Goal: Task Accomplishment & Management: Use online tool/utility

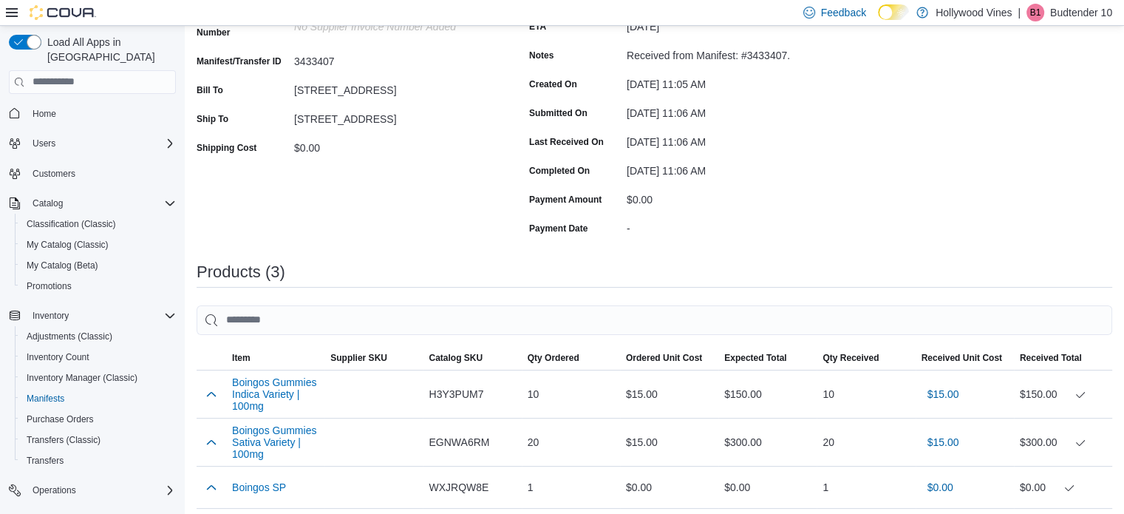
scroll to position [405, 0]
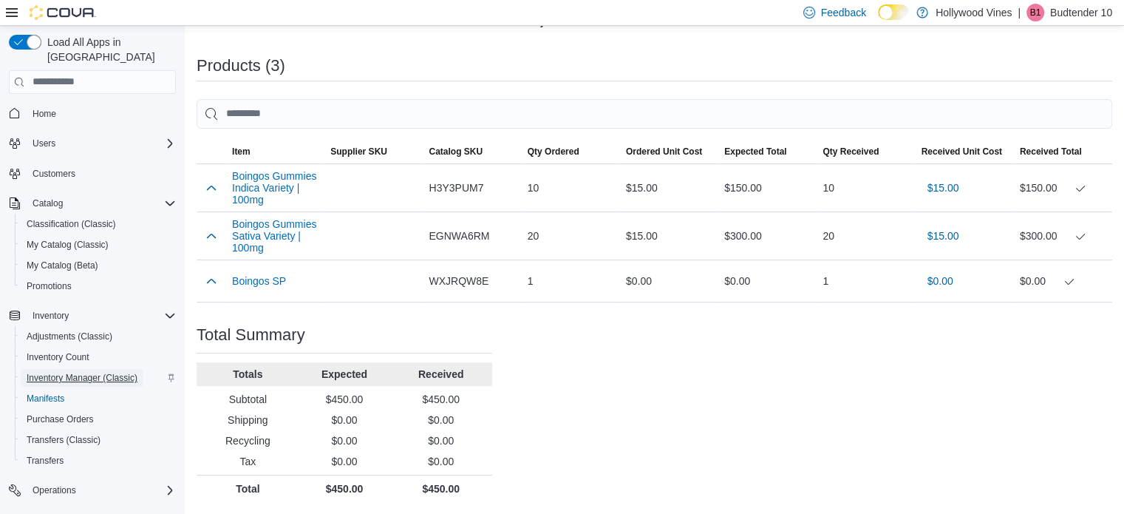
click at [95, 372] on span "Inventory Manager (Classic)" at bounding box center [82, 378] width 111 height 12
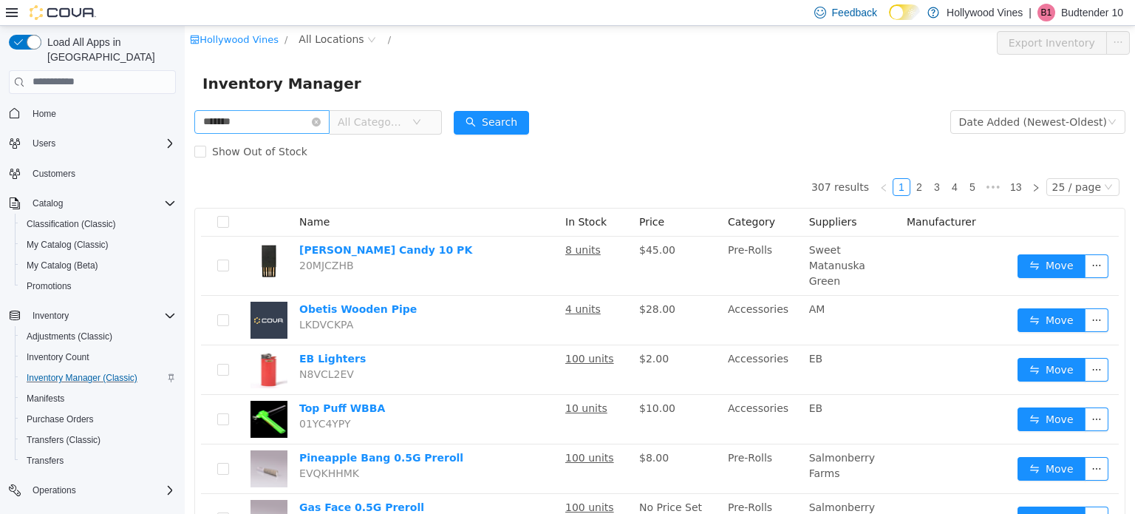
type input "*******"
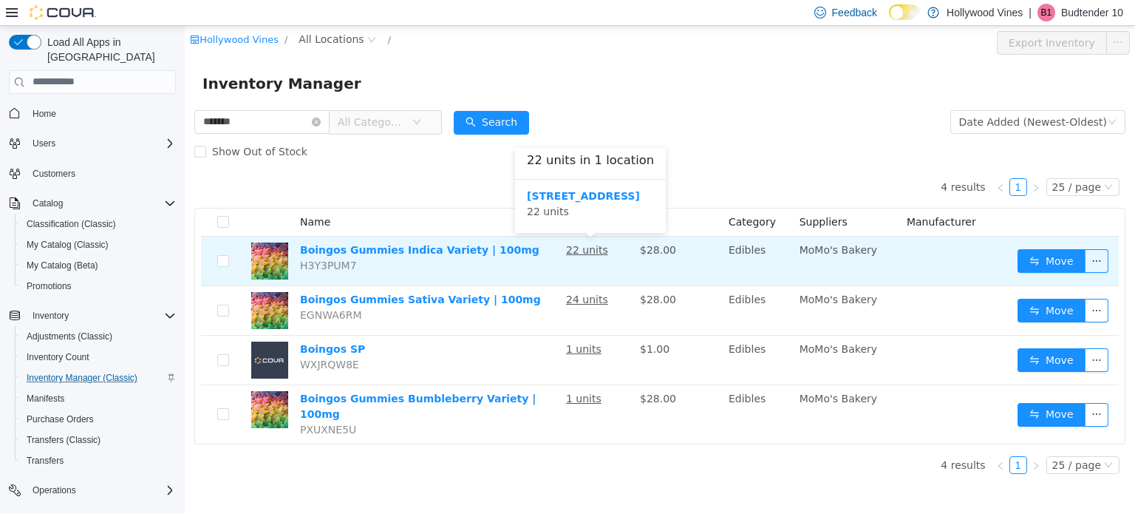
click at [579, 249] on u "22 units" at bounding box center [587, 249] width 42 height 12
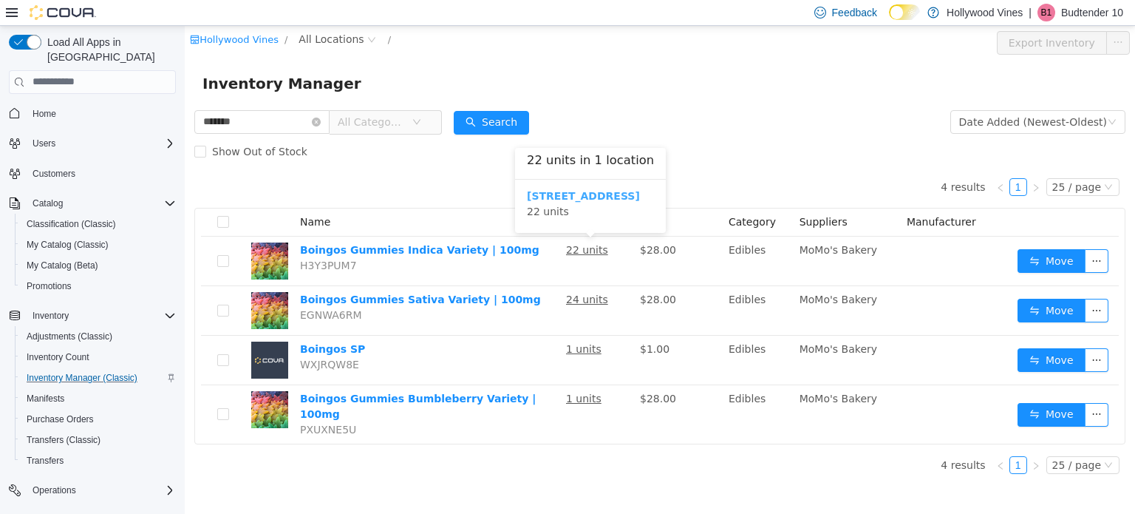
click at [546, 194] on b "3591 S. Vine Rd" at bounding box center [583, 195] width 113 height 12
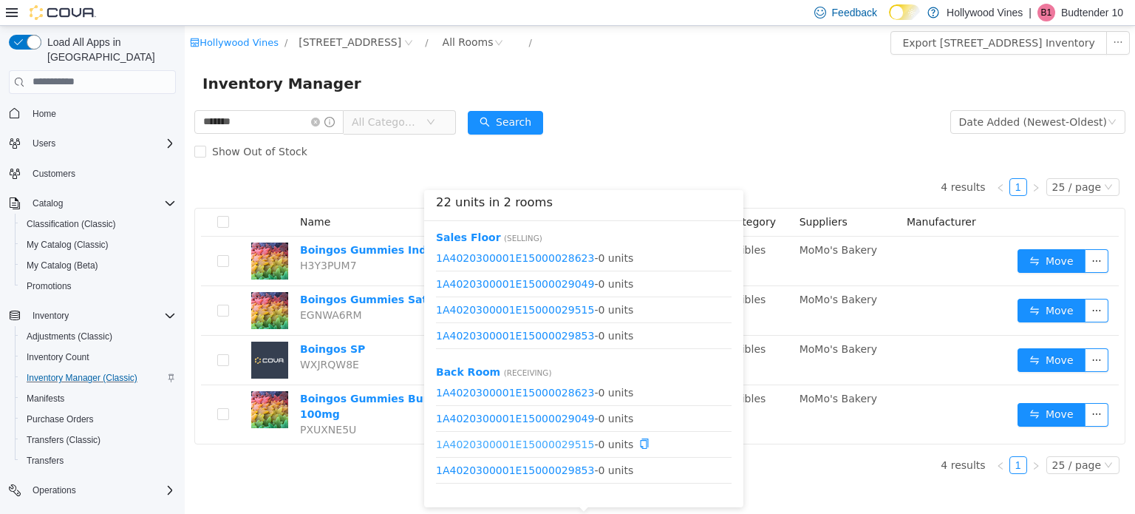
scroll to position [69, 0]
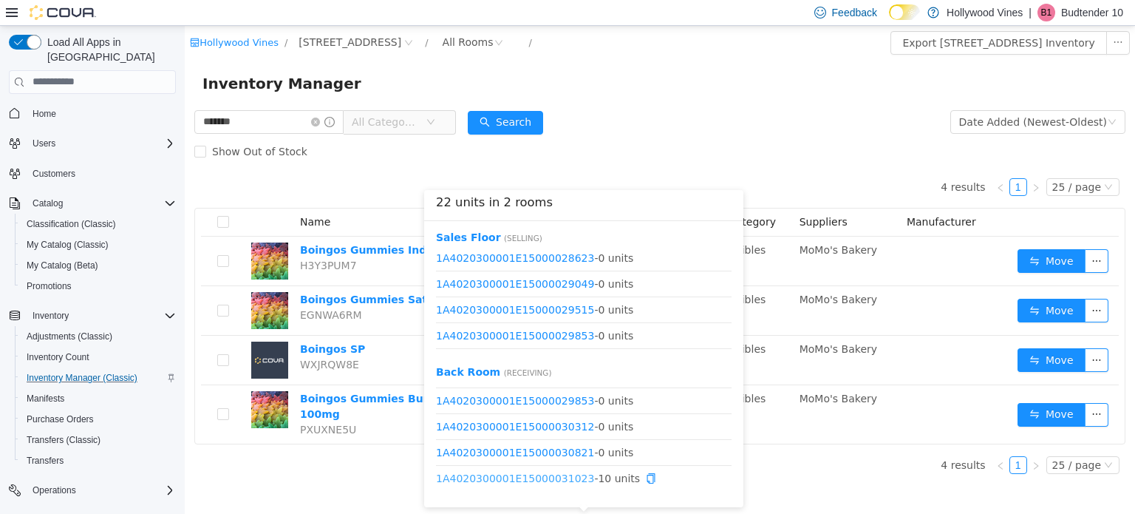
click at [525, 474] on link "1A4020300001E15000031023" at bounding box center [515, 477] width 158 height 12
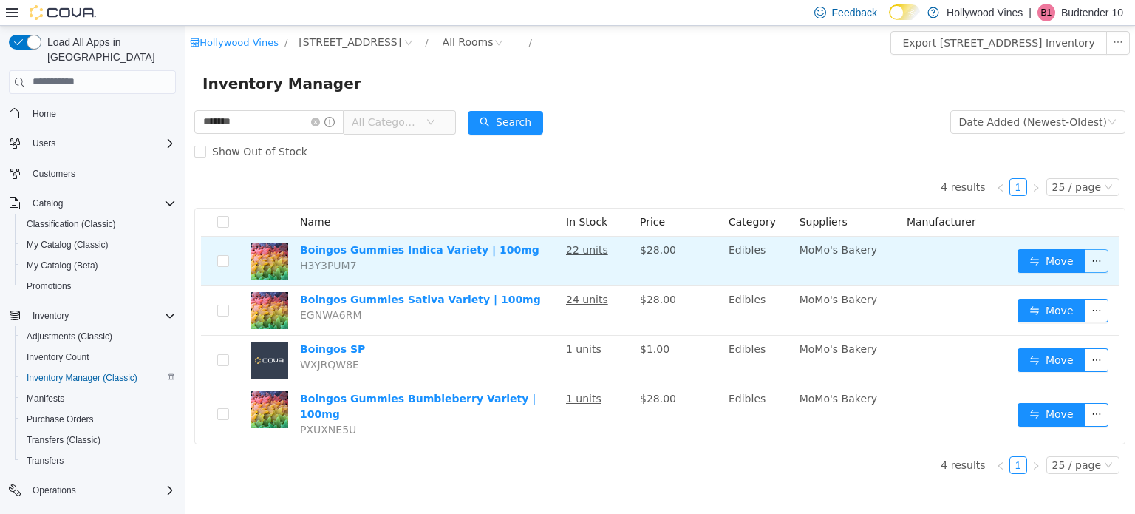
click at [1096, 267] on button "button" at bounding box center [1097, 260] width 24 height 24
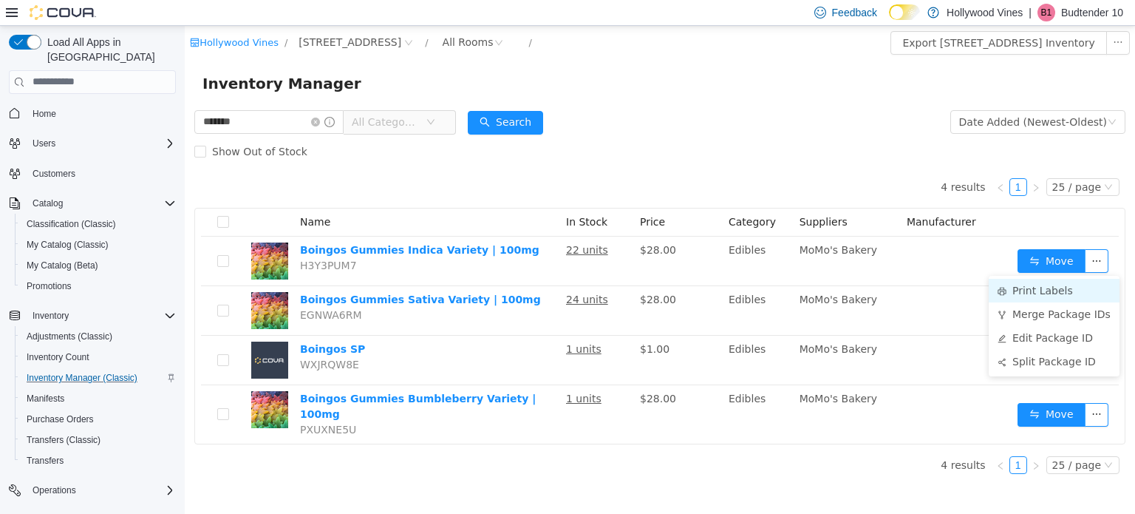
click at [1061, 289] on li "Print Labels" at bounding box center [1054, 290] width 131 height 24
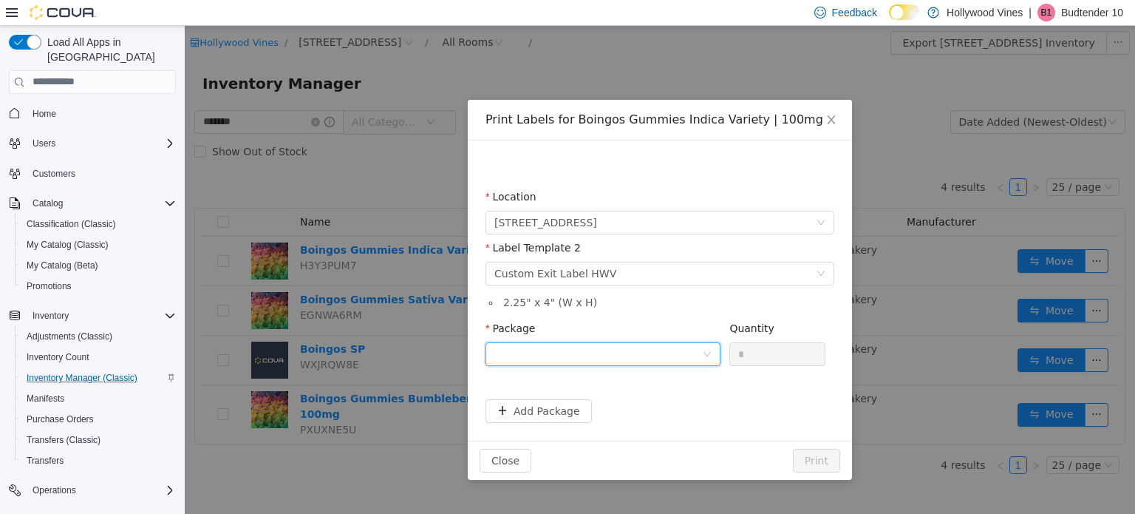
click at [582, 353] on div at bounding box center [598, 353] width 208 height 22
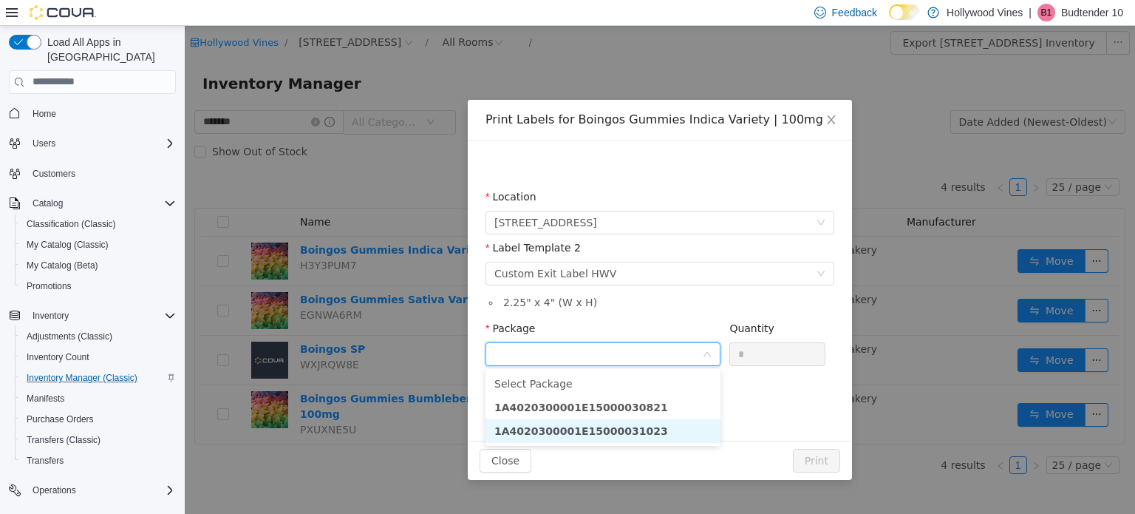
click at [578, 425] on strong "1A4020300001E15000031023" at bounding box center [581, 430] width 174 height 12
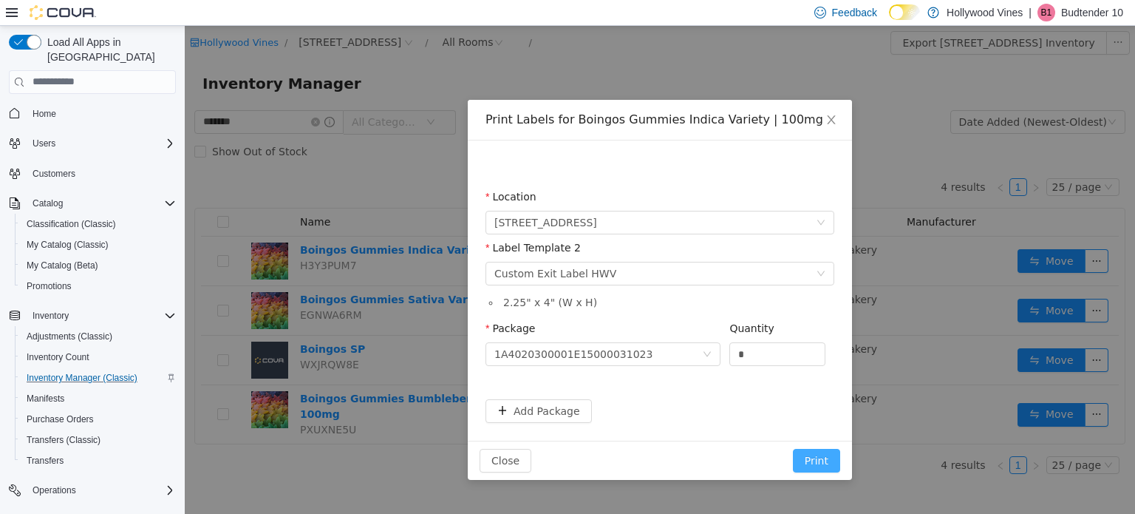
click at [815, 453] on button "Print" at bounding box center [816, 460] width 47 height 24
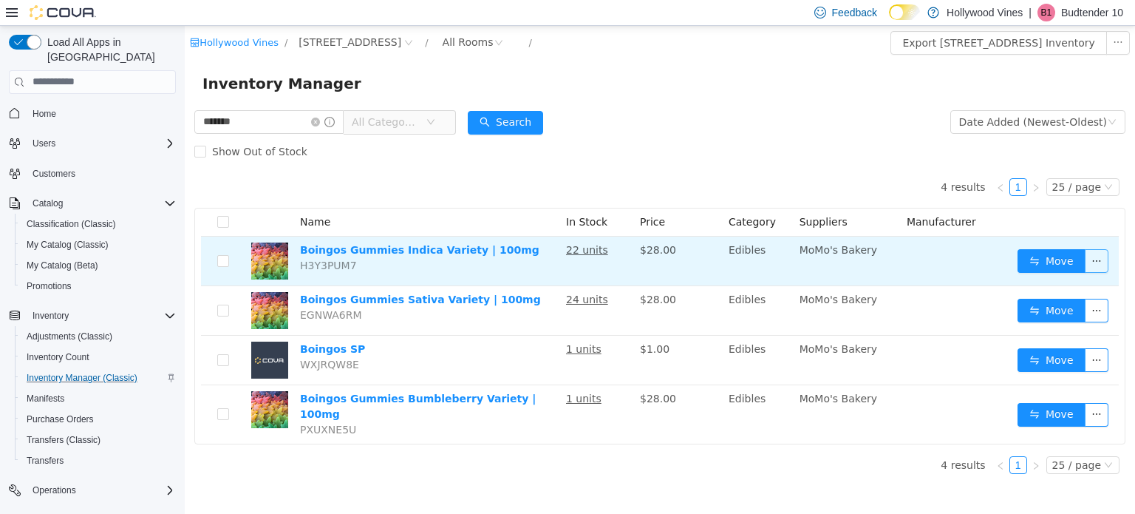
click at [1097, 257] on button "button" at bounding box center [1097, 260] width 24 height 24
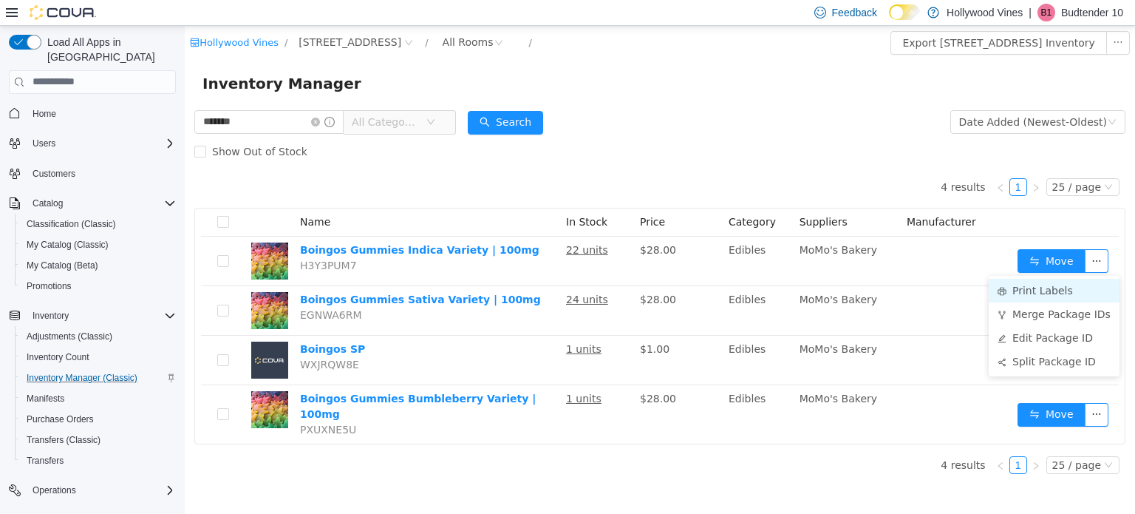
click at [1059, 285] on li "Print Labels" at bounding box center [1054, 290] width 131 height 24
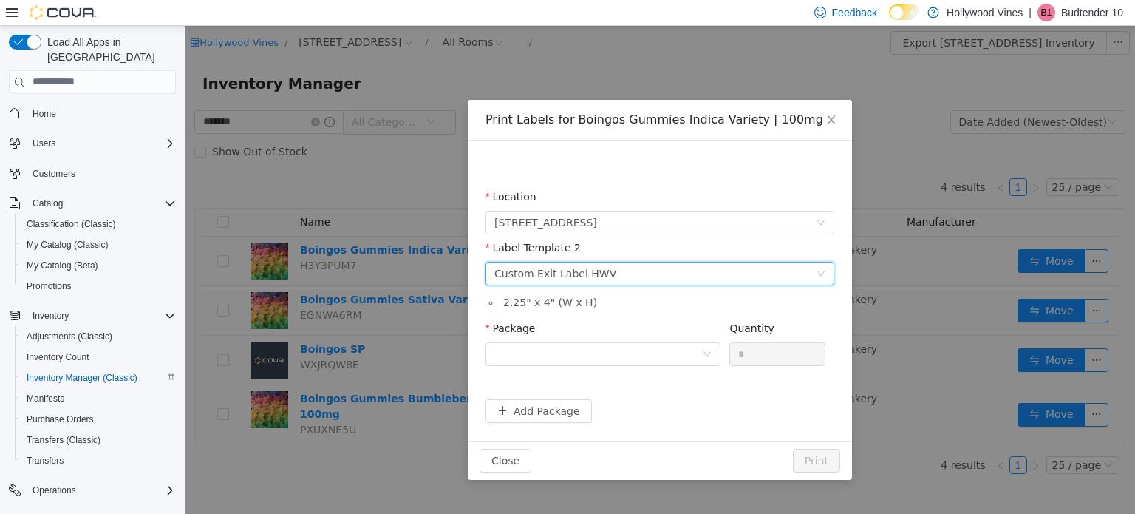
click at [762, 274] on div "Please select a label template Custom Exit Label HWV" at bounding box center [654, 273] width 321 height 22
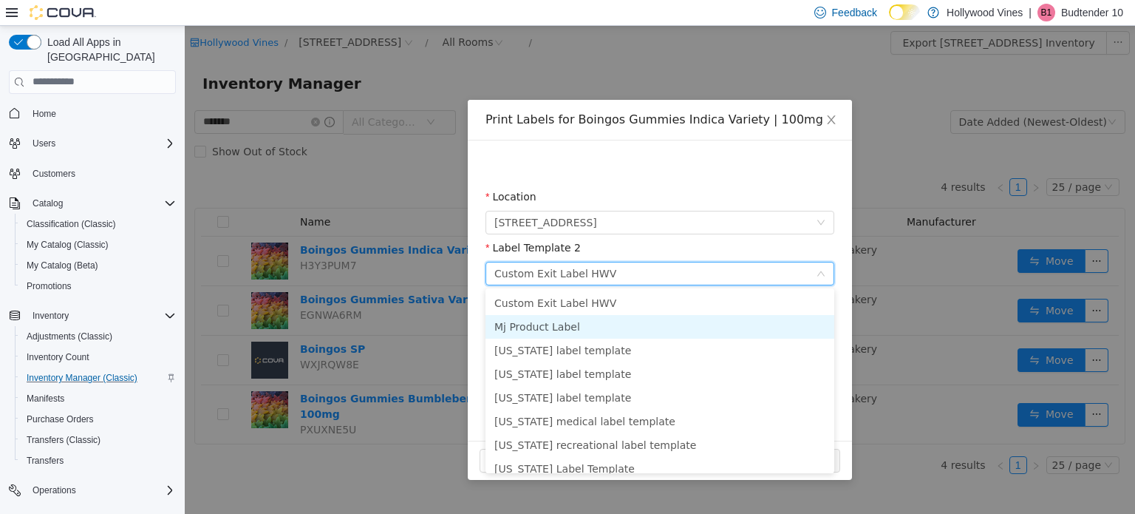
click at [610, 330] on li "Mj Product Label" at bounding box center [660, 326] width 349 height 24
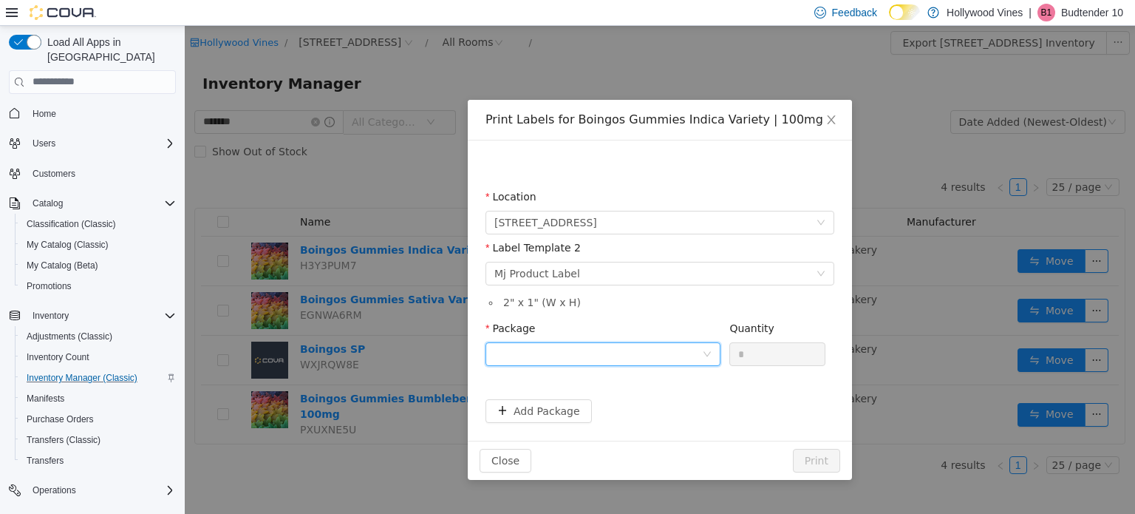
click at [611, 343] on div at bounding box center [598, 353] width 208 height 22
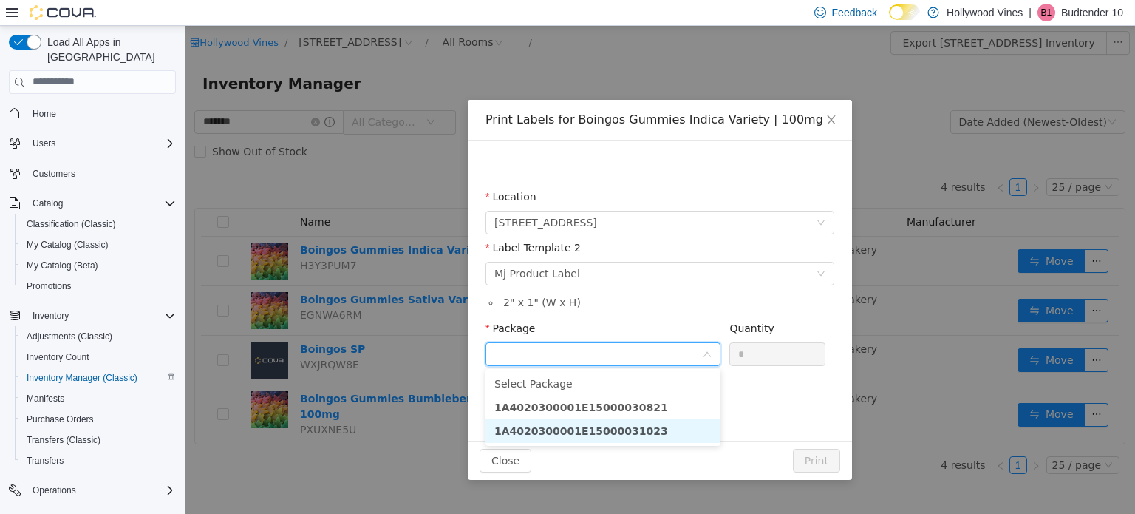
click at [615, 422] on li "1A4020300001E15000031023" at bounding box center [603, 430] width 235 height 24
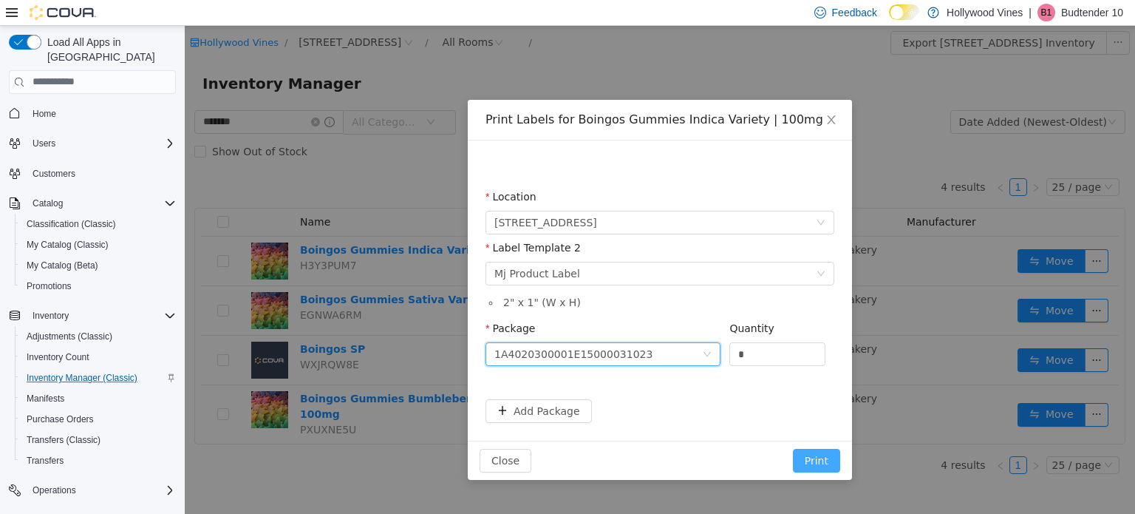
click at [811, 467] on button "Print" at bounding box center [816, 460] width 47 height 24
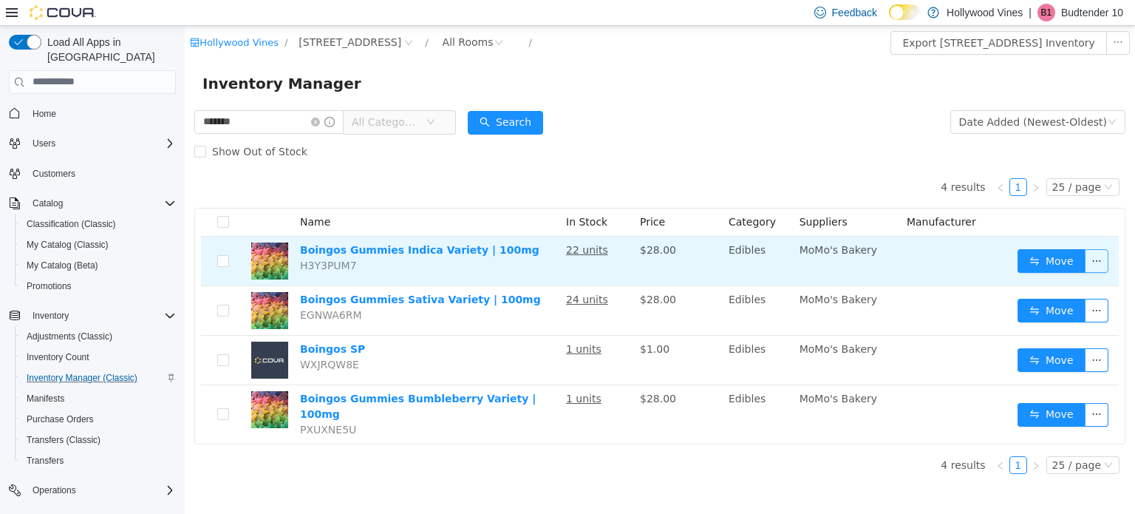
click at [1093, 262] on button "button" at bounding box center [1097, 260] width 24 height 24
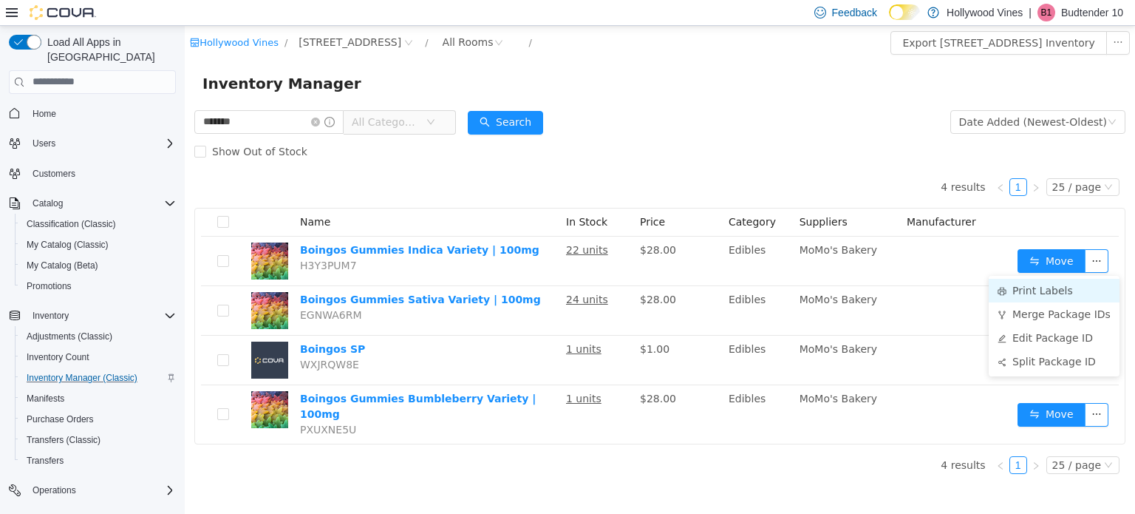
click at [1012, 296] on li "Print Labels" at bounding box center [1054, 290] width 131 height 24
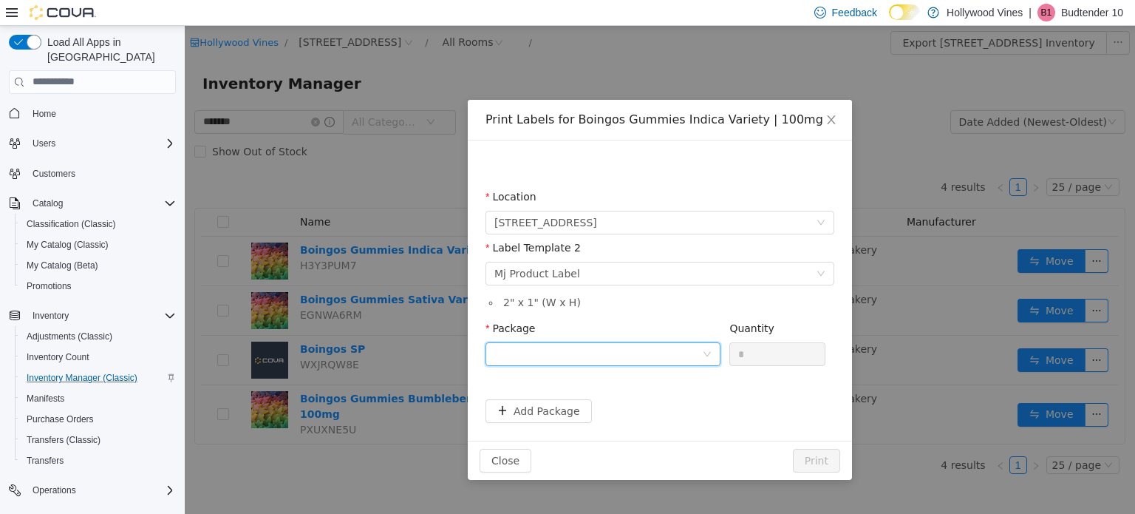
click at [570, 344] on div at bounding box center [598, 353] width 208 height 22
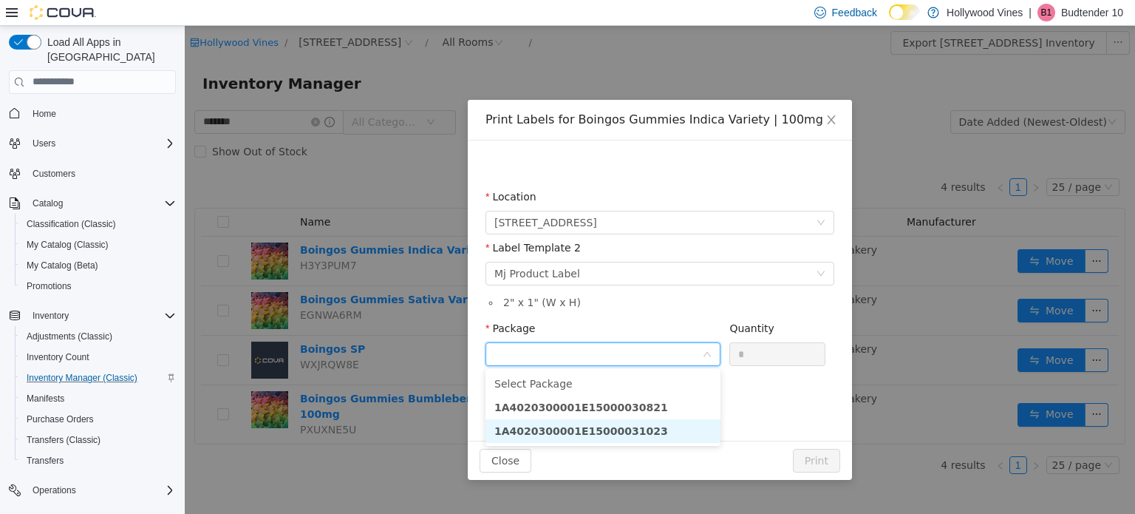
click at [580, 426] on strong "1A4020300001E15000031023" at bounding box center [581, 430] width 174 height 12
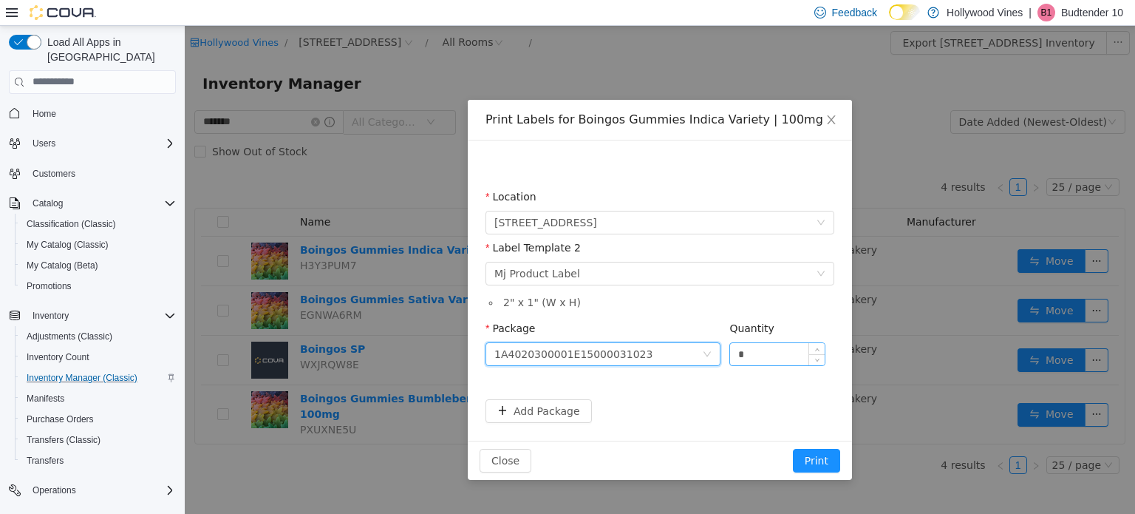
click at [760, 356] on input "*" at bounding box center [777, 353] width 95 height 22
type input "*"
click at [793, 448] on button "Print" at bounding box center [816, 460] width 47 height 24
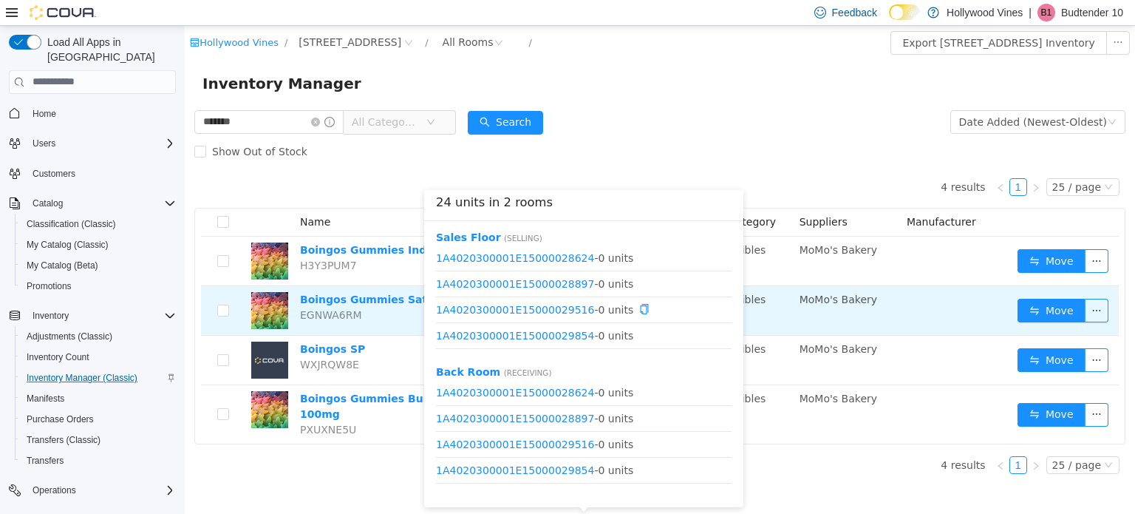
click at [590, 302] on span "1A4020300001E15000029516 - 0 units" at bounding box center [584, 310] width 296 height 16
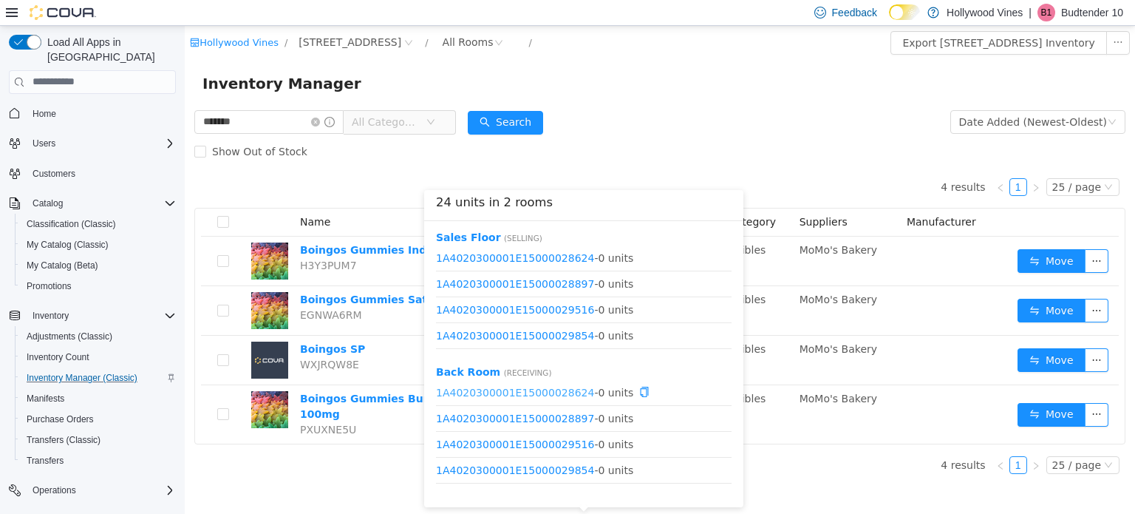
scroll to position [95, 0]
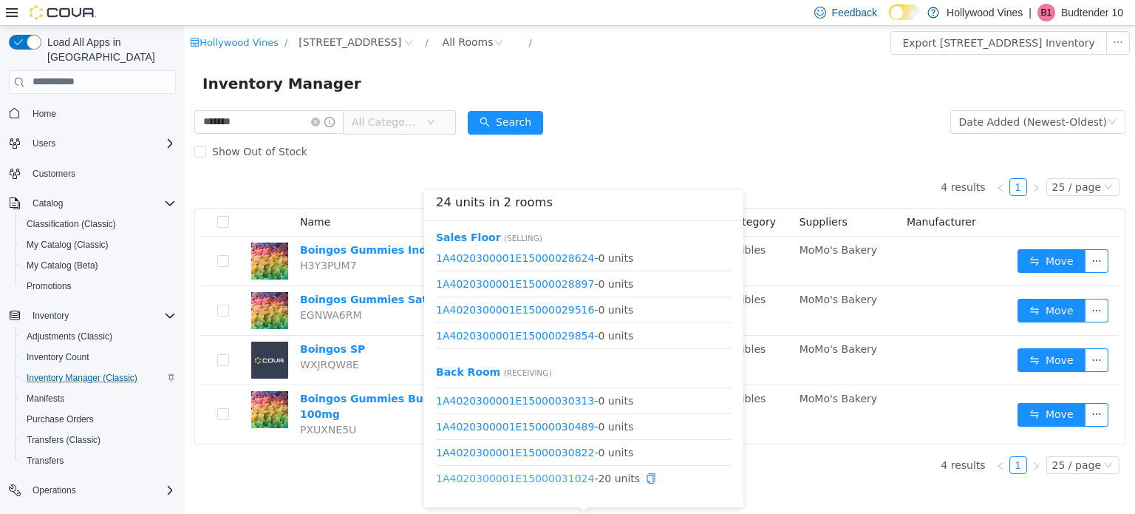
click at [511, 478] on link "1A4020300001E15000031024" at bounding box center [515, 477] width 158 height 12
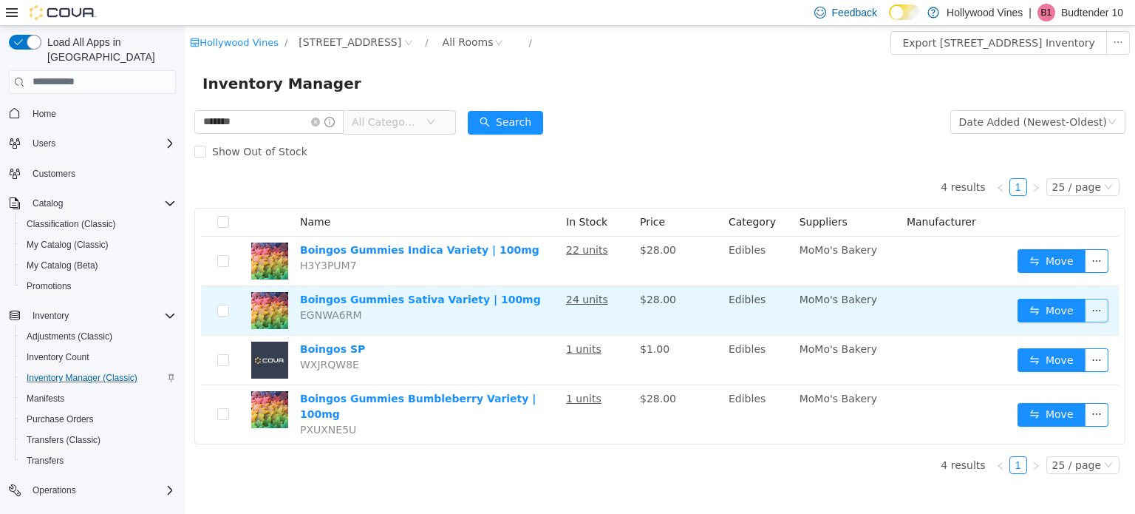
click at [1088, 310] on button "button" at bounding box center [1097, 310] width 24 height 24
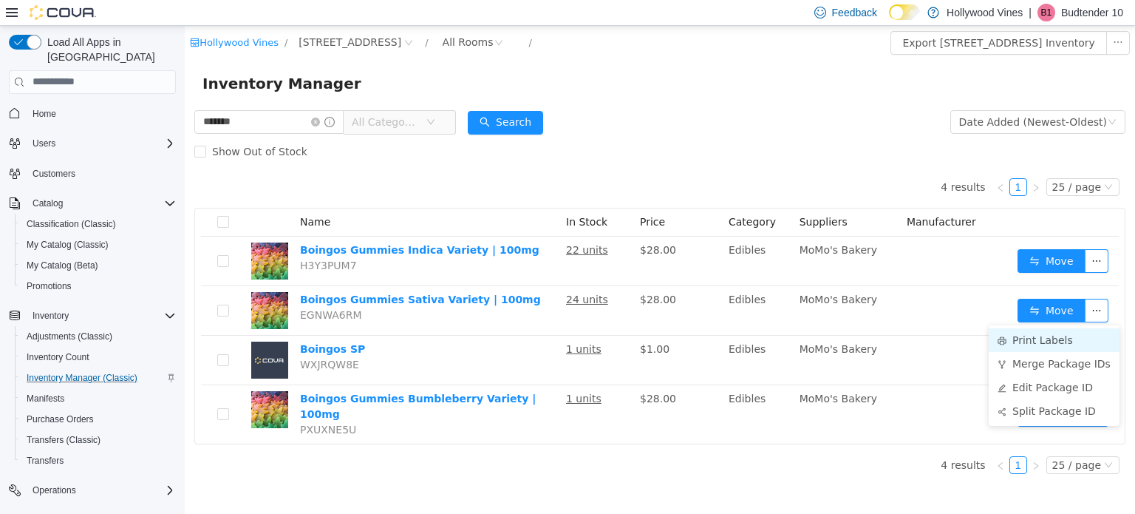
click at [1021, 341] on li "Print Labels" at bounding box center [1054, 339] width 131 height 24
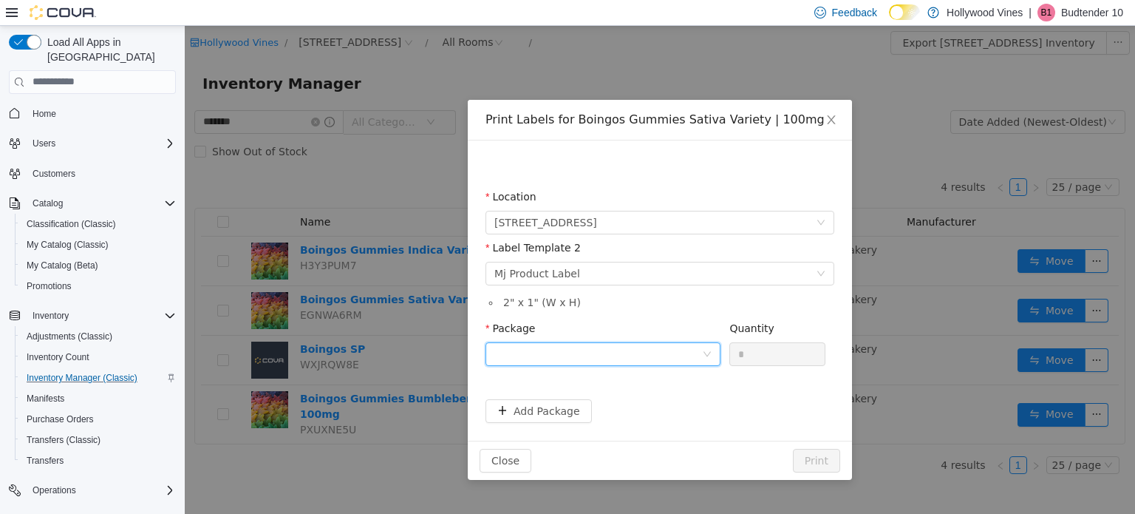
click at [660, 348] on div at bounding box center [598, 353] width 208 height 22
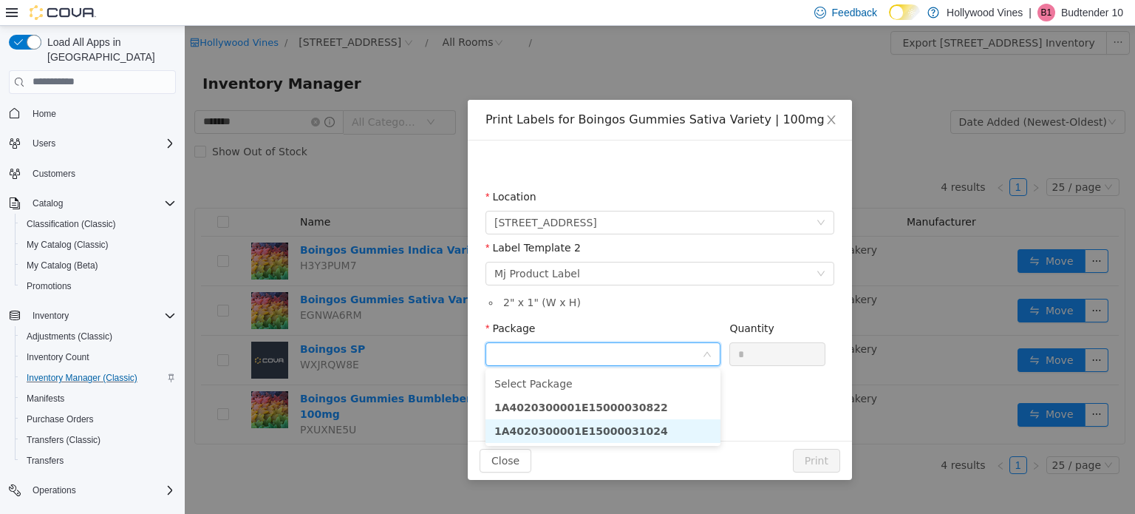
click at [619, 431] on strong "1A4020300001E15000031024" at bounding box center [581, 430] width 174 height 12
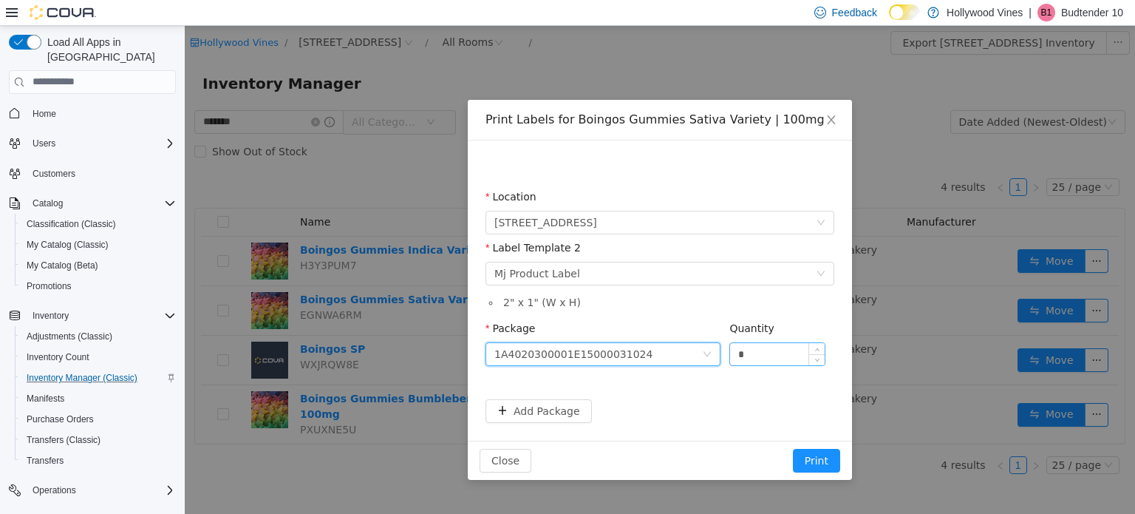
click at [754, 354] on input "*" at bounding box center [777, 353] width 95 height 22
type input "**"
click at [793, 448] on button "Print" at bounding box center [816, 460] width 47 height 24
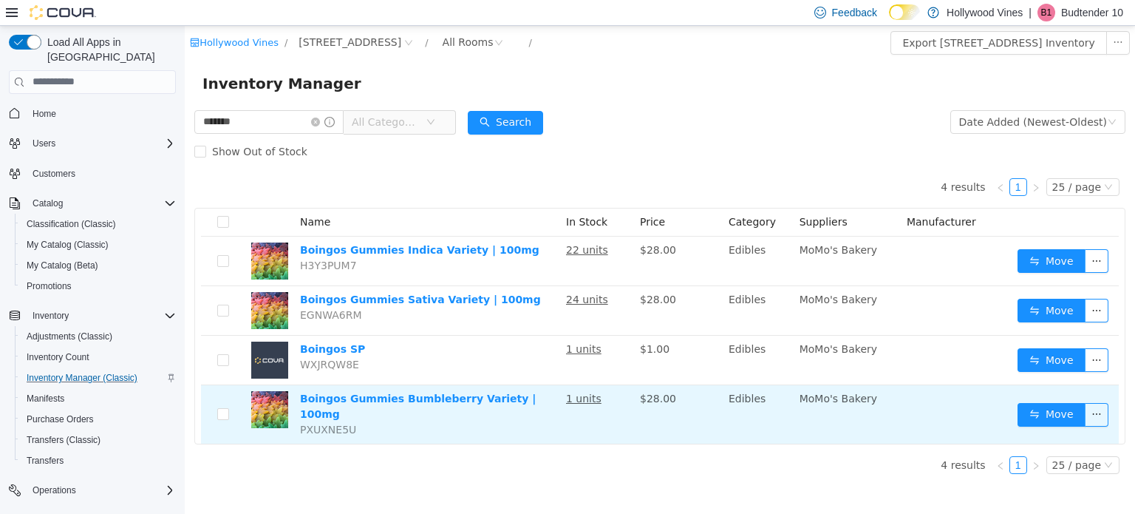
click at [585, 404] on td "1 units" at bounding box center [597, 413] width 74 height 58
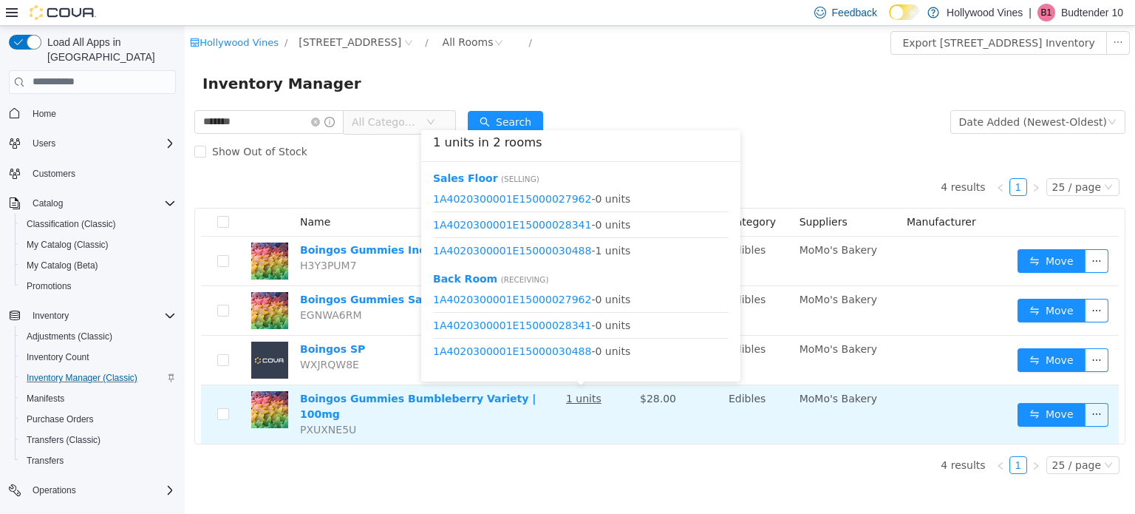
click at [582, 395] on u "1 units" at bounding box center [583, 398] width 35 height 12
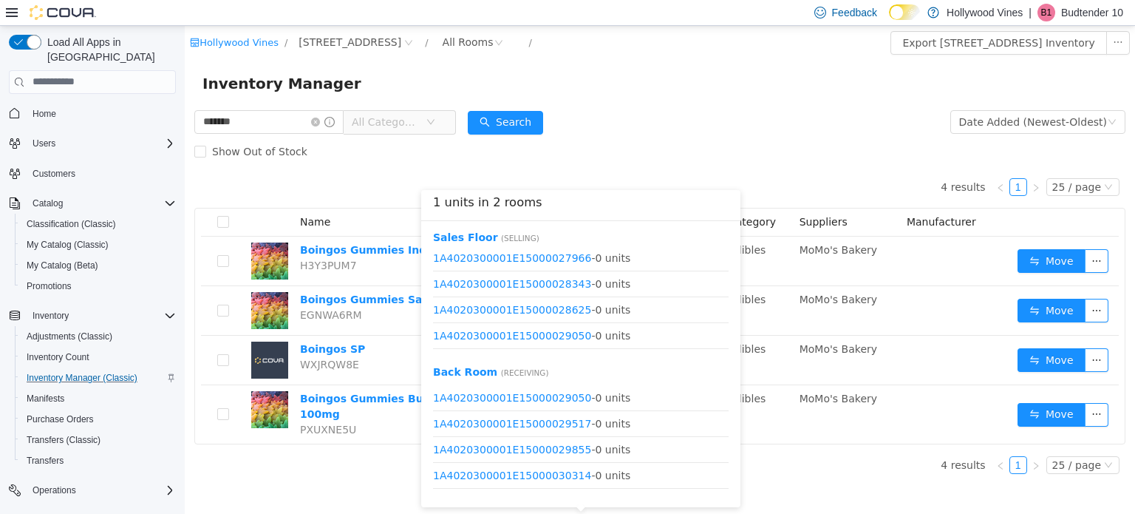
scroll to position [148, 0]
click at [518, 475] on link "1A4020300001E15000031025" at bounding box center [512, 477] width 158 height 12
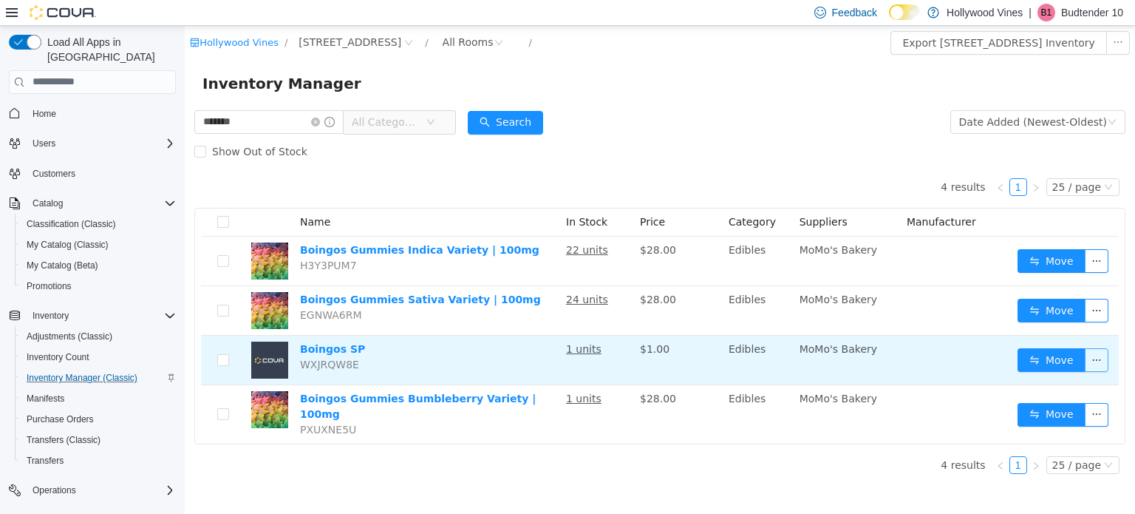
click at [1100, 357] on button "button" at bounding box center [1097, 359] width 24 height 24
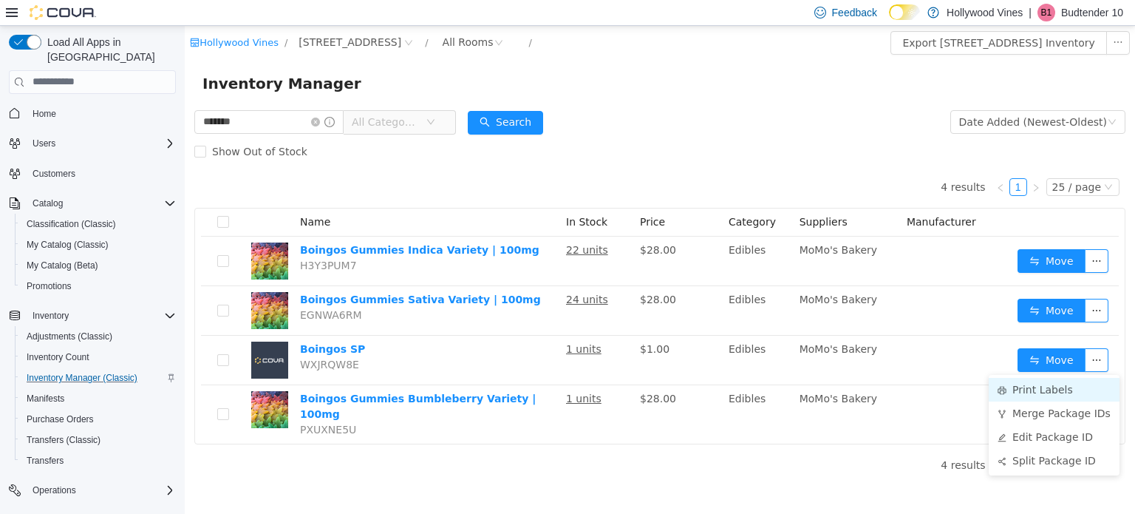
click at [1023, 384] on li "Print Labels" at bounding box center [1054, 389] width 131 height 24
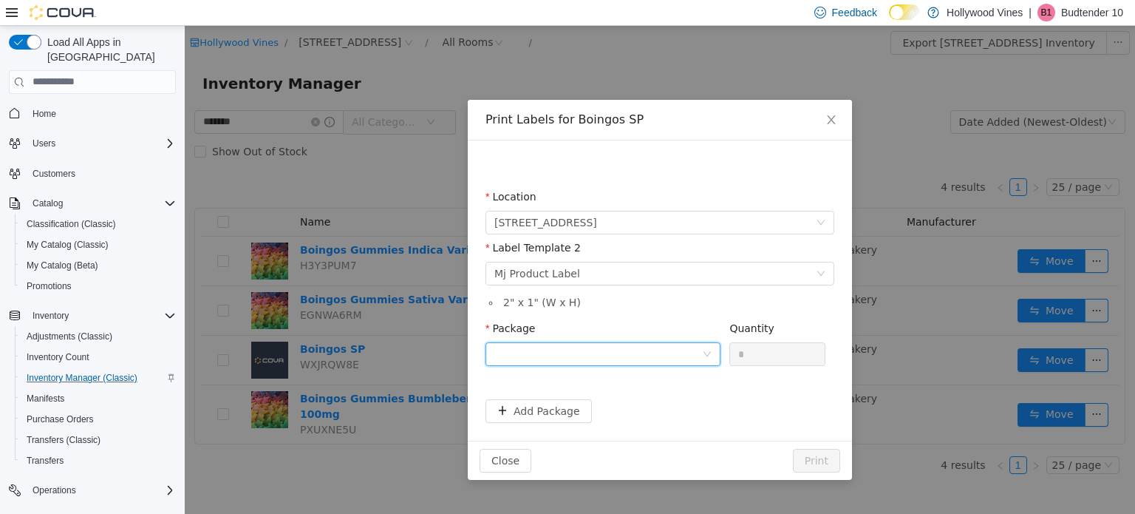
click at [545, 351] on div at bounding box center [598, 353] width 208 height 22
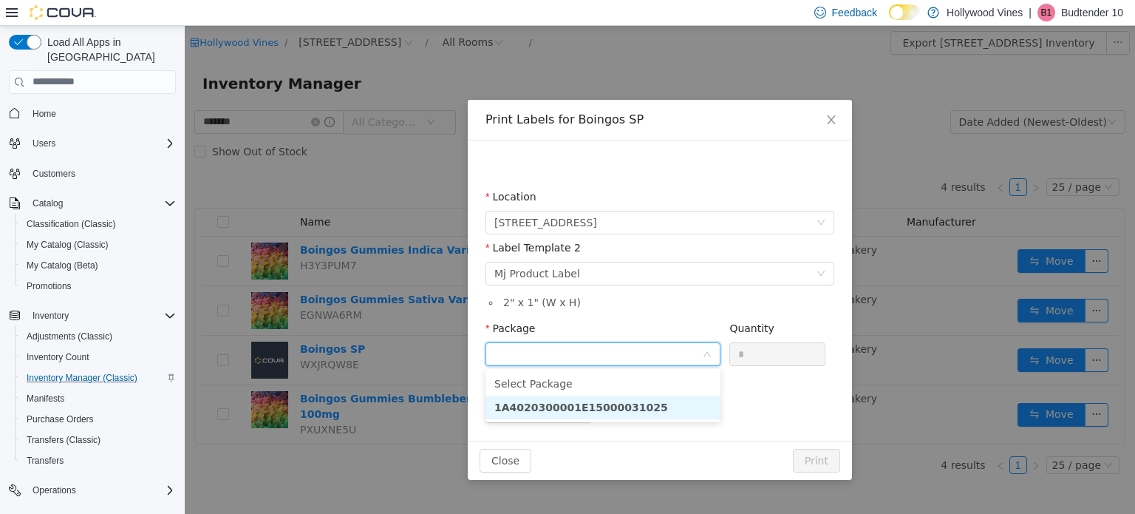
click at [551, 403] on strong "1A4020300001E15000031025" at bounding box center [581, 407] width 174 height 12
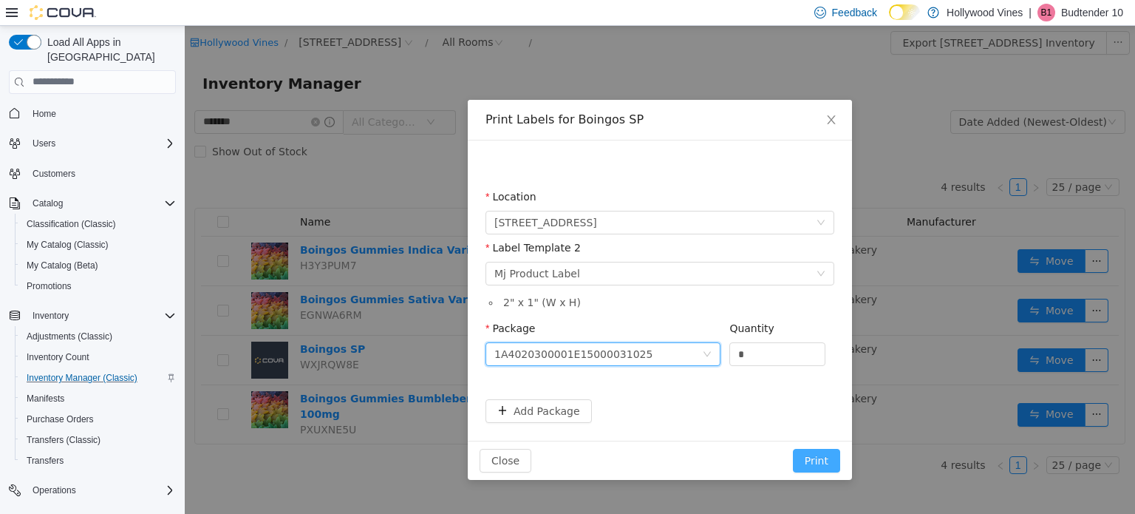
click at [811, 454] on button "Print" at bounding box center [816, 460] width 47 height 24
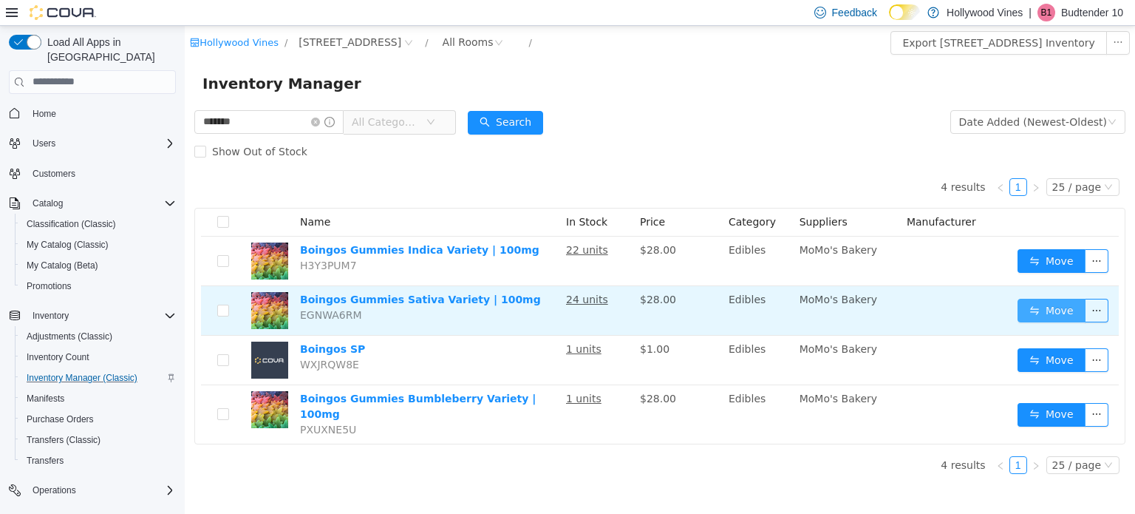
click at [1042, 310] on button "Move" at bounding box center [1052, 310] width 68 height 24
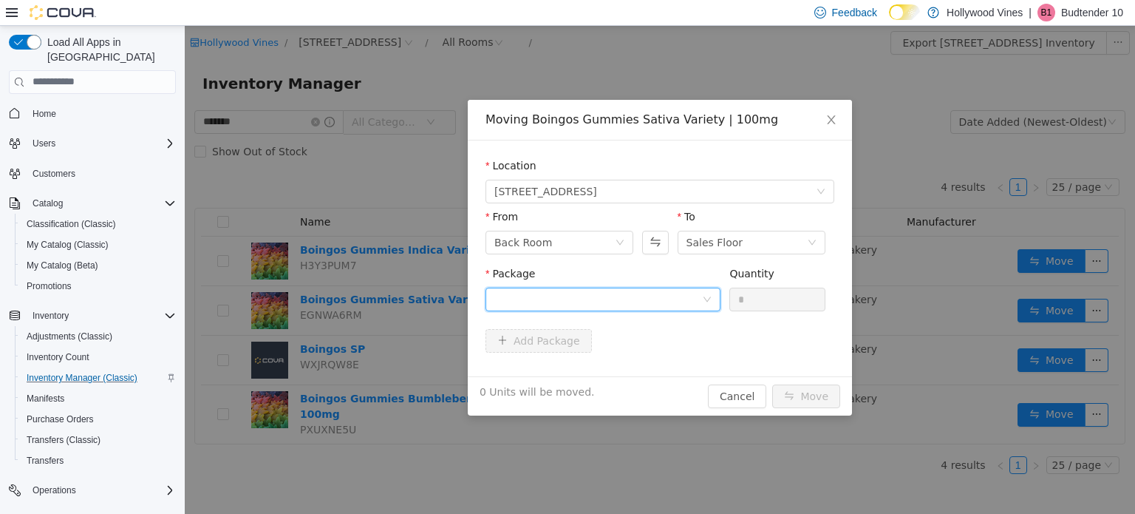
click at [641, 294] on div at bounding box center [598, 298] width 208 height 22
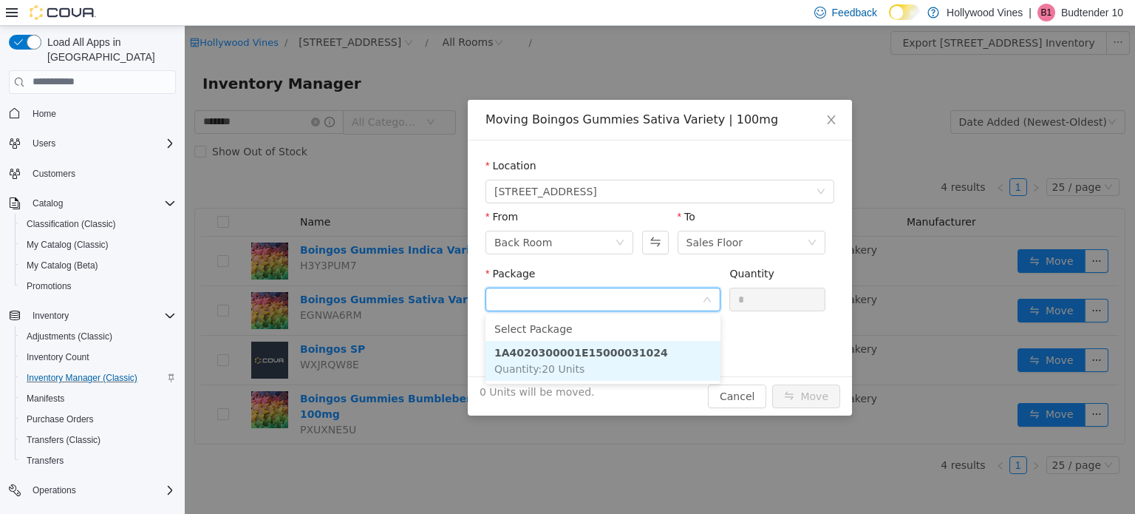
click at [641, 351] on li "1A4020300001E15000031024 Quantity : 20 Units" at bounding box center [603, 360] width 235 height 40
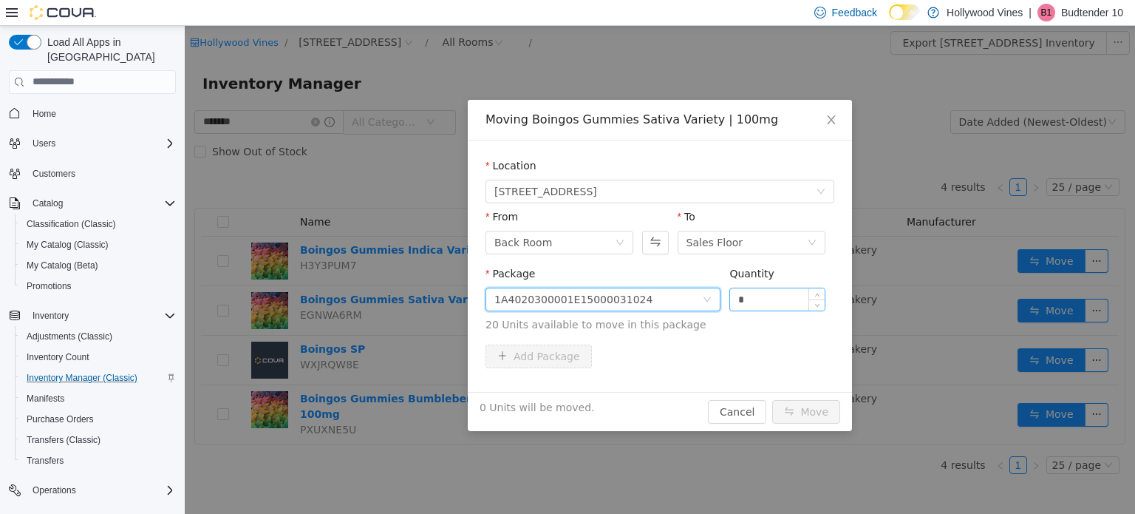
click at [763, 306] on input "*" at bounding box center [777, 298] width 95 height 22
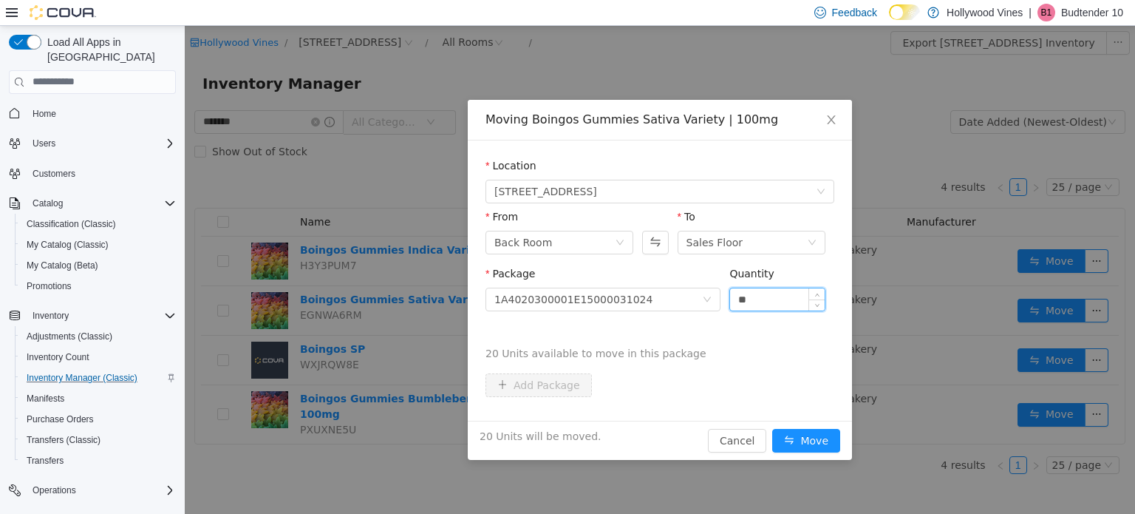
type input "**"
click at [772, 428] on button "Move" at bounding box center [806, 440] width 68 height 24
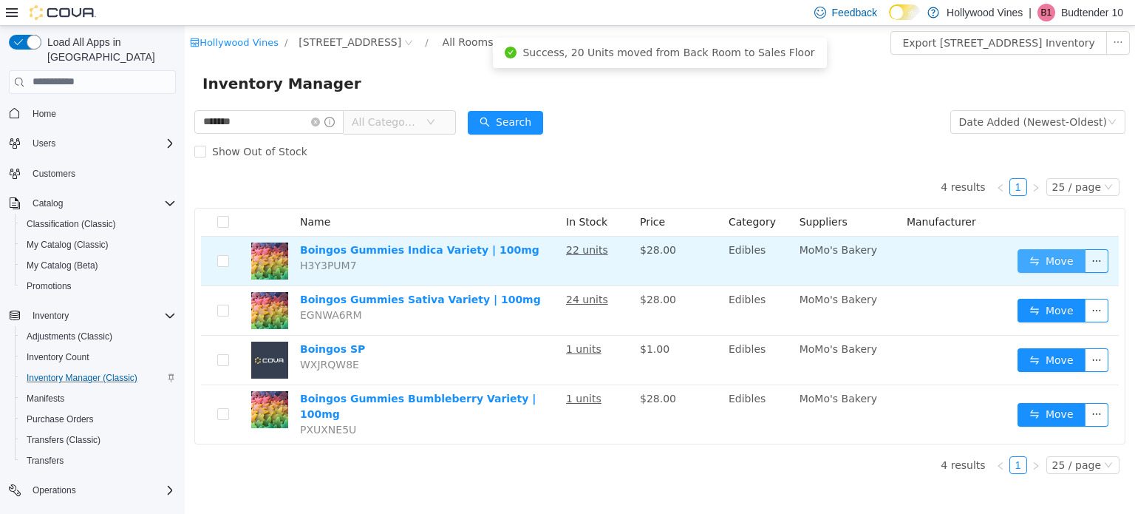
click at [1041, 260] on button "Move" at bounding box center [1052, 260] width 68 height 24
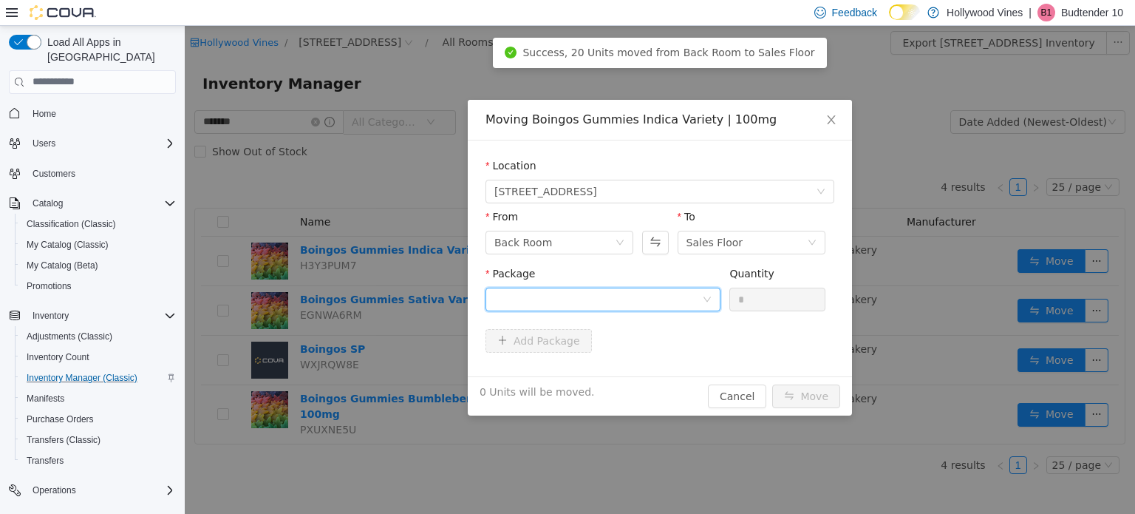
click at [600, 307] on div at bounding box center [598, 298] width 208 height 22
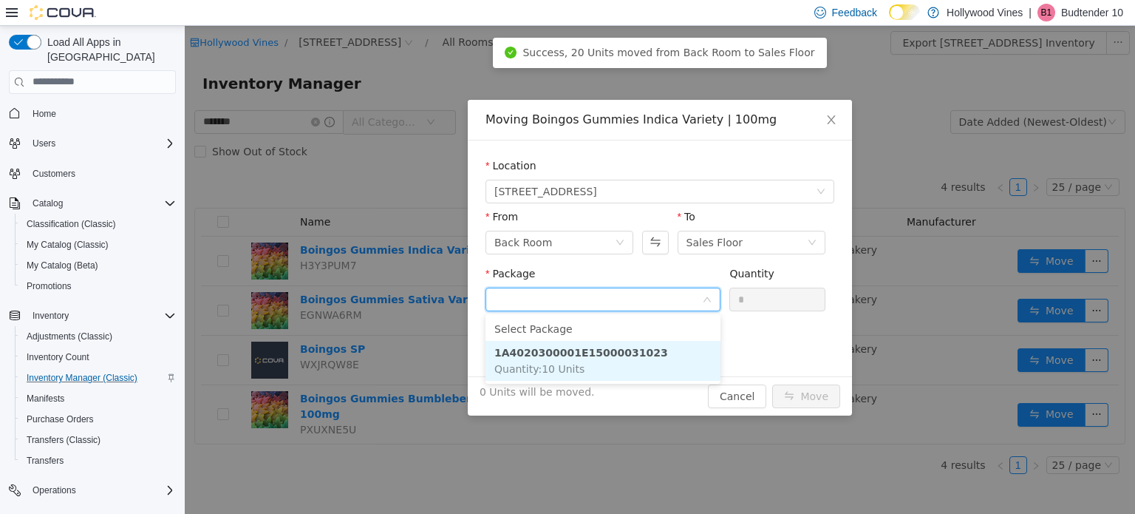
click at [585, 350] on strong "1A4020300001E15000031023" at bounding box center [581, 352] width 174 height 12
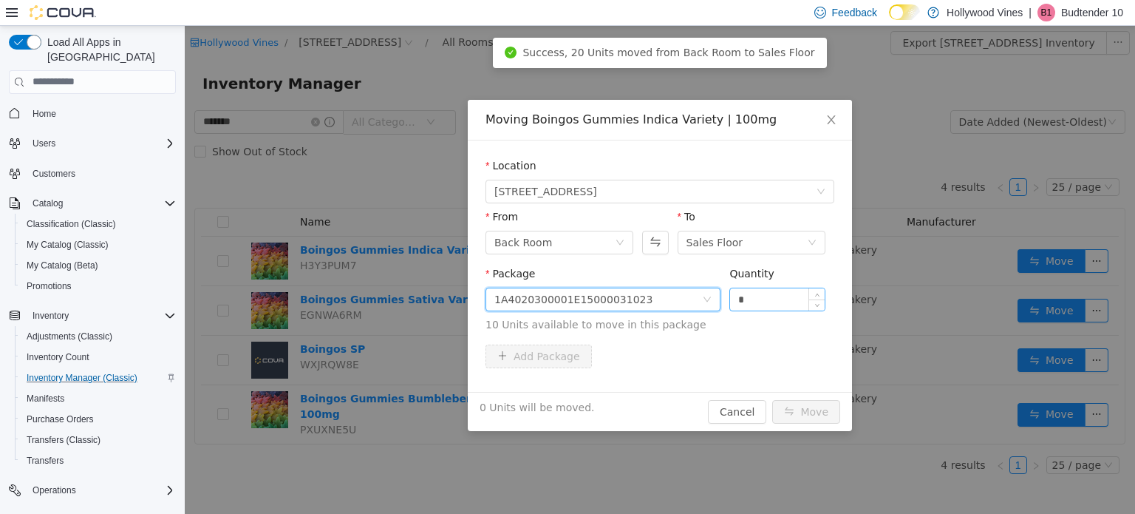
click at [768, 295] on input "*" at bounding box center [777, 298] width 95 height 22
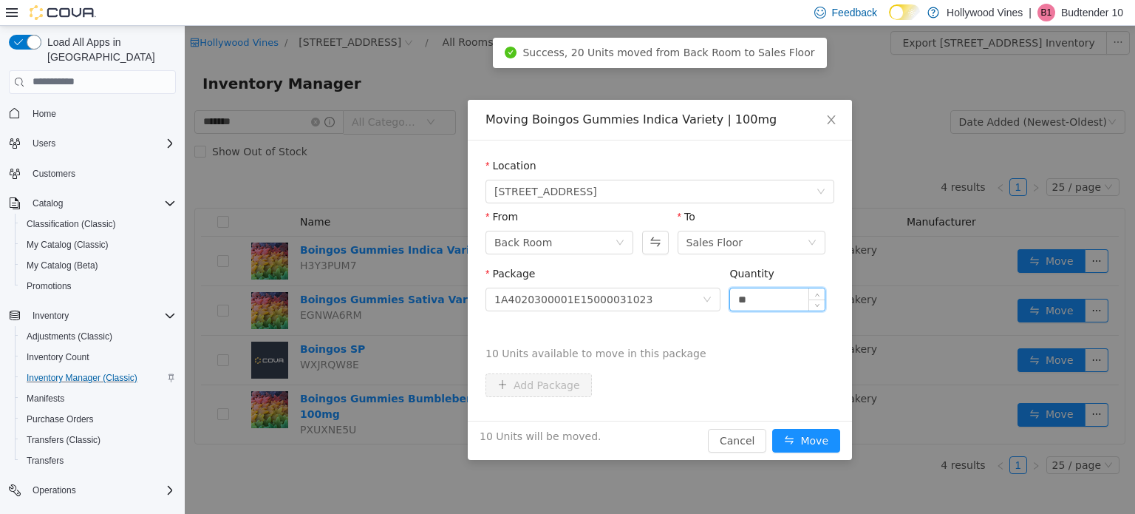
type input "**"
click at [772, 428] on button "Move" at bounding box center [806, 440] width 68 height 24
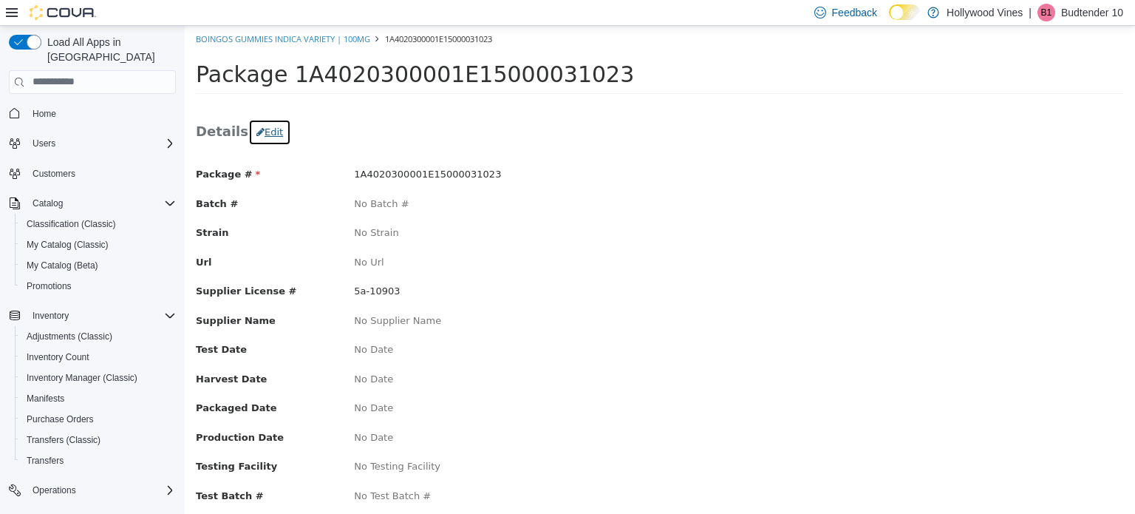
click at [272, 129] on button "Edit" at bounding box center [269, 131] width 43 height 27
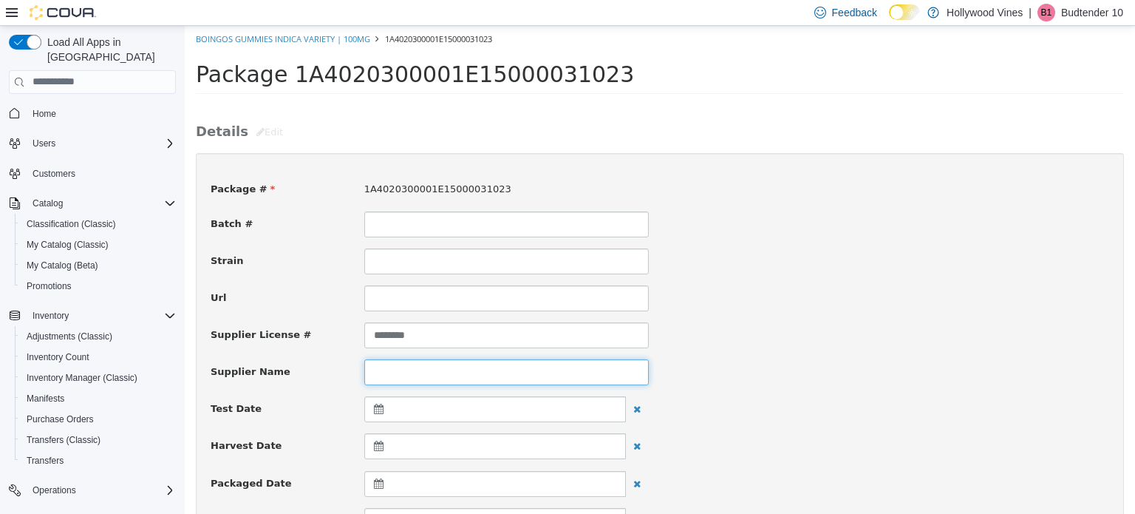
click at [455, 379] on input at bounding box center [506, 371] width 285 height 26
drag, startPoint x: 451, startPoint y: 368, endPoint x: 355, endPoint y: 372, distance: 95.4
click at [355, 372] on div "**********" at bounding box center [506, 371] width 307 height 26
type input "**********"
click at [793, 395] on div at bounding box center [890, 395] width 460 height 1
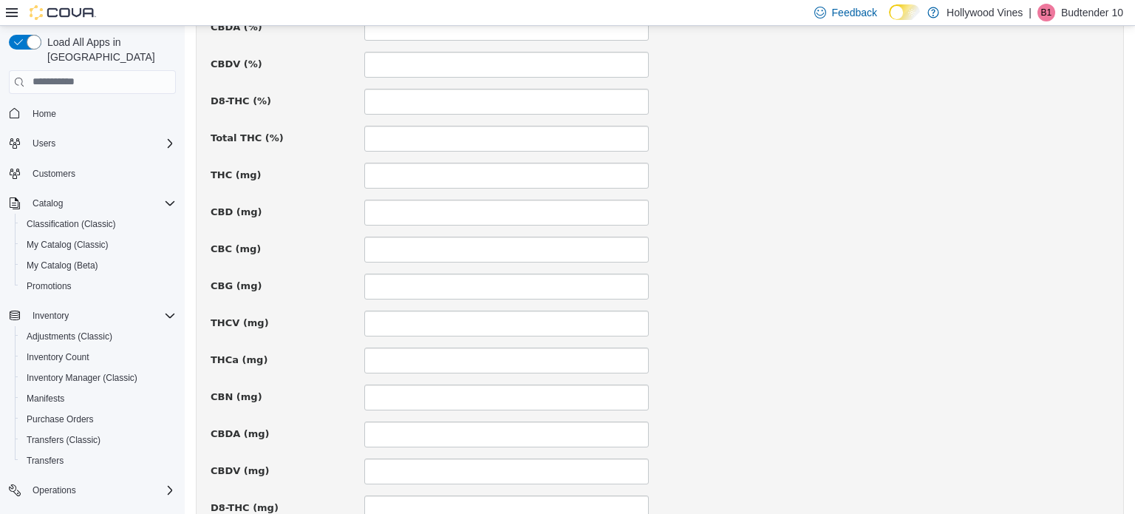
scroll to position [1085, 0]
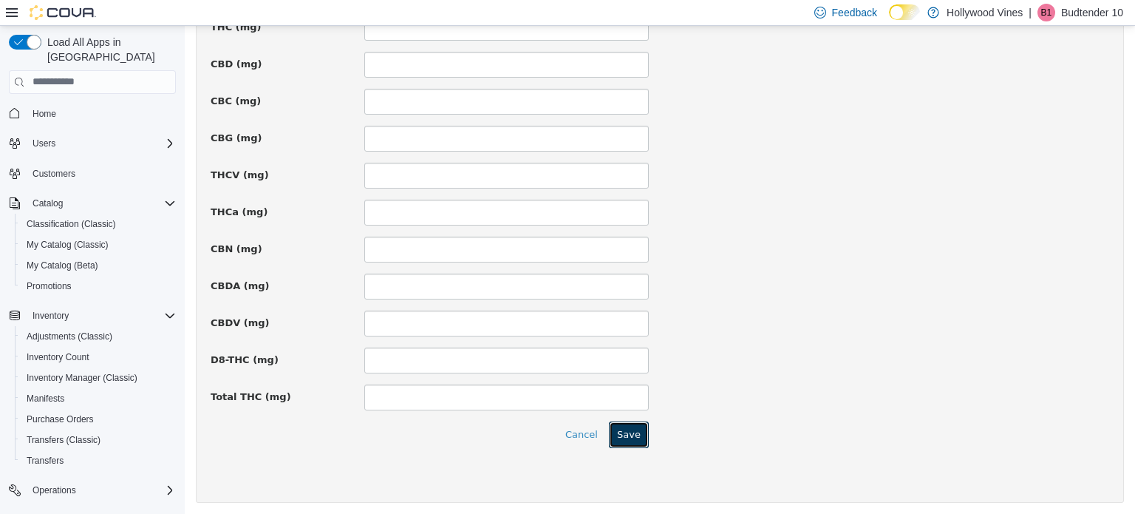
click at [627, 432] on button "Save" at bounding box center [629, 433] width 40 height 27
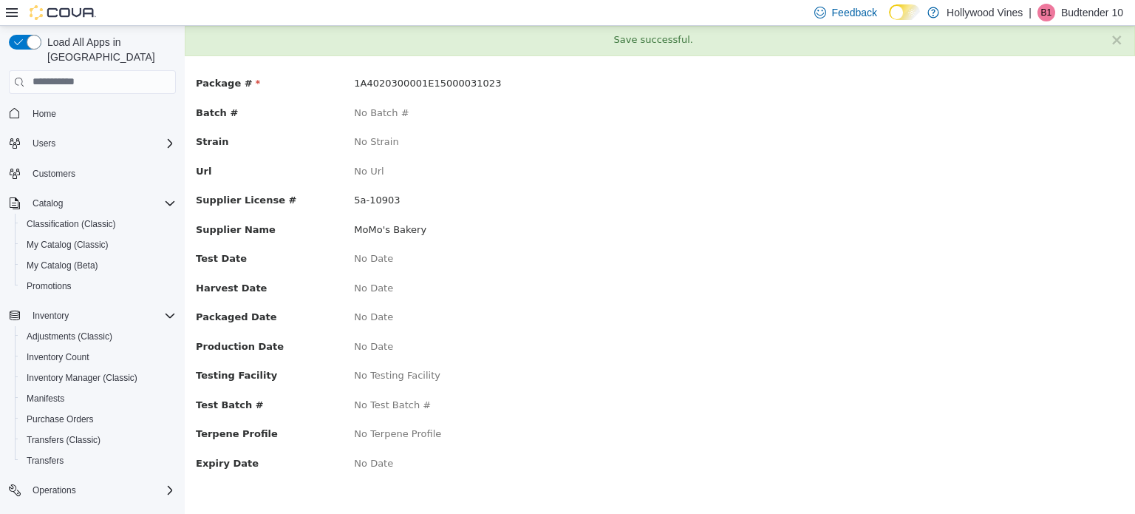
scroll to position [0, 0]
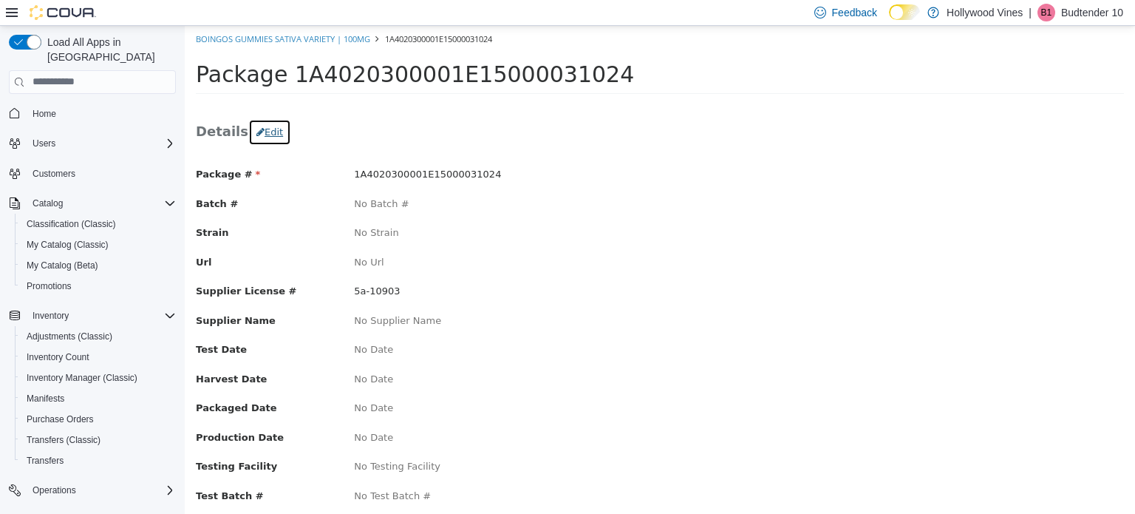
click at [268, 138] on button "Edit" at bounding box center [269, 131] width 43 height 27
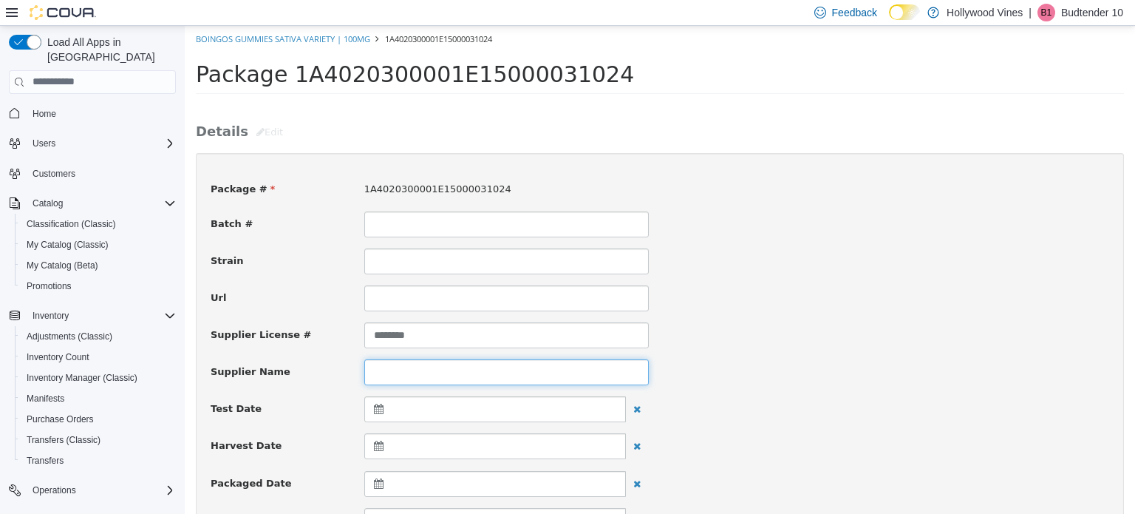
click at [441, 372] on input at bounding box center [506, 371] width 285 height 26
paste input "**********"
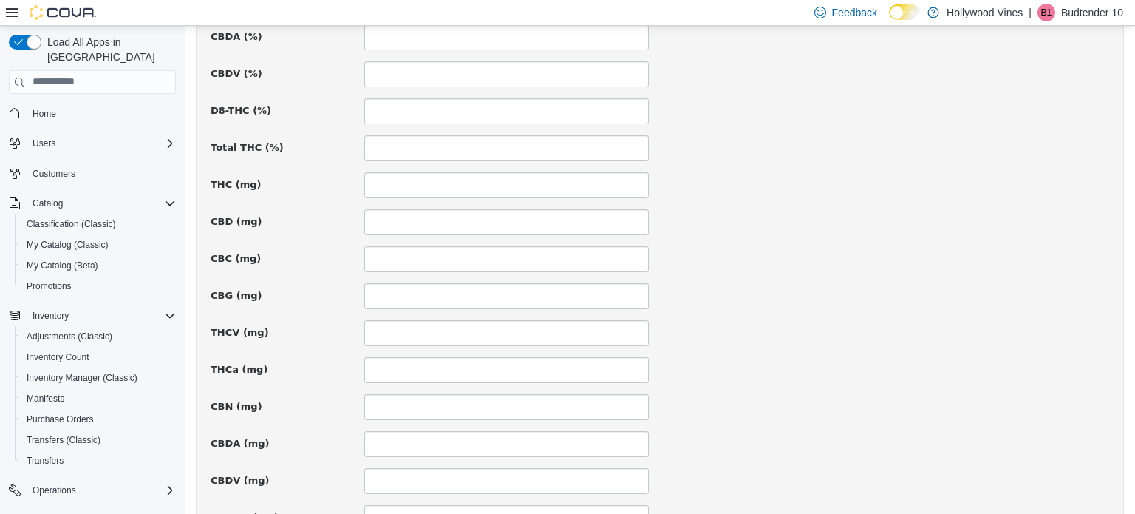
scroll to position [1085, 0]
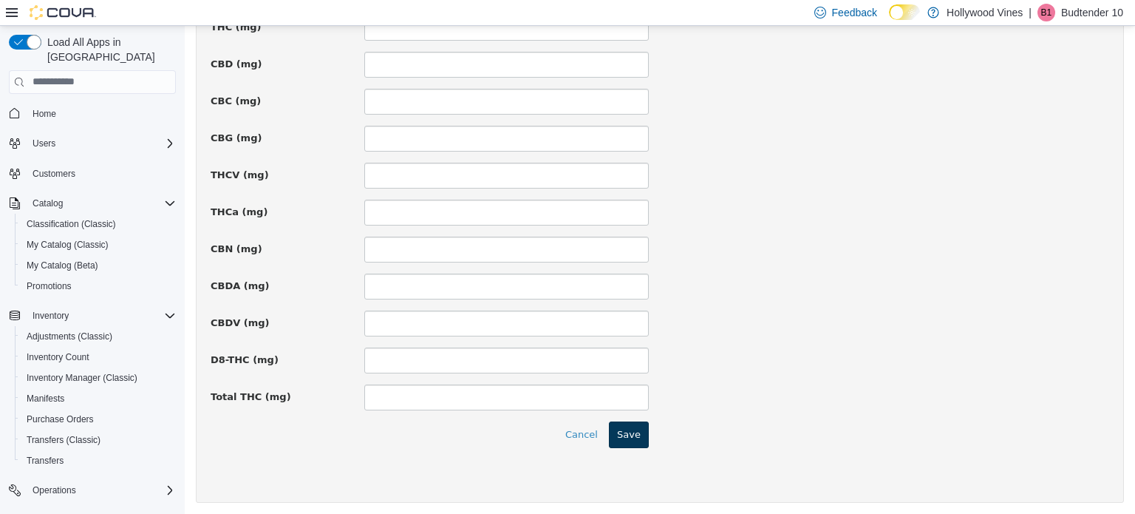
type input "**********"
click at [621, 428] on button "Save" at bounding box center [629, 433] width 40 height 27
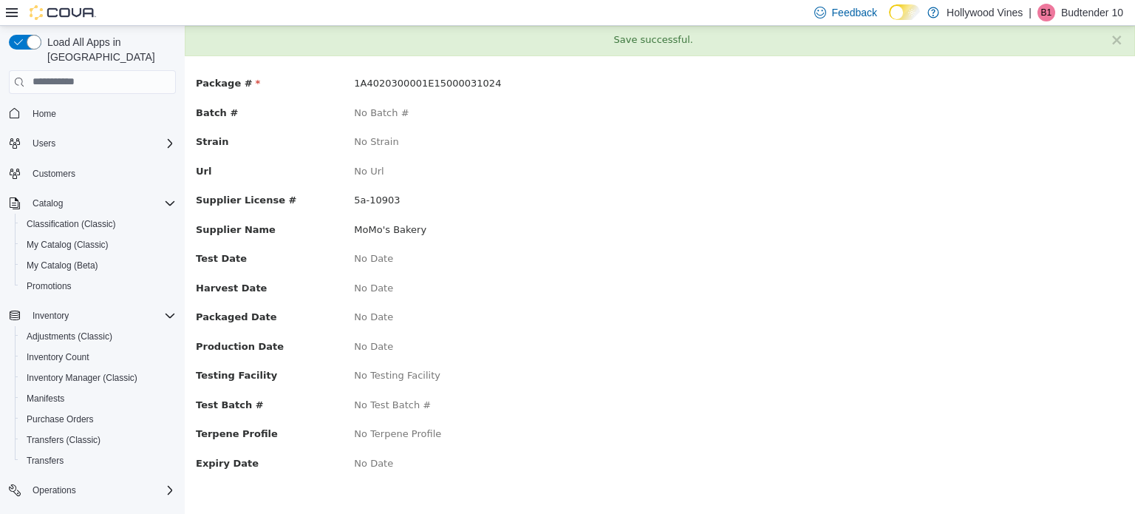
scroll to position [0, 0]
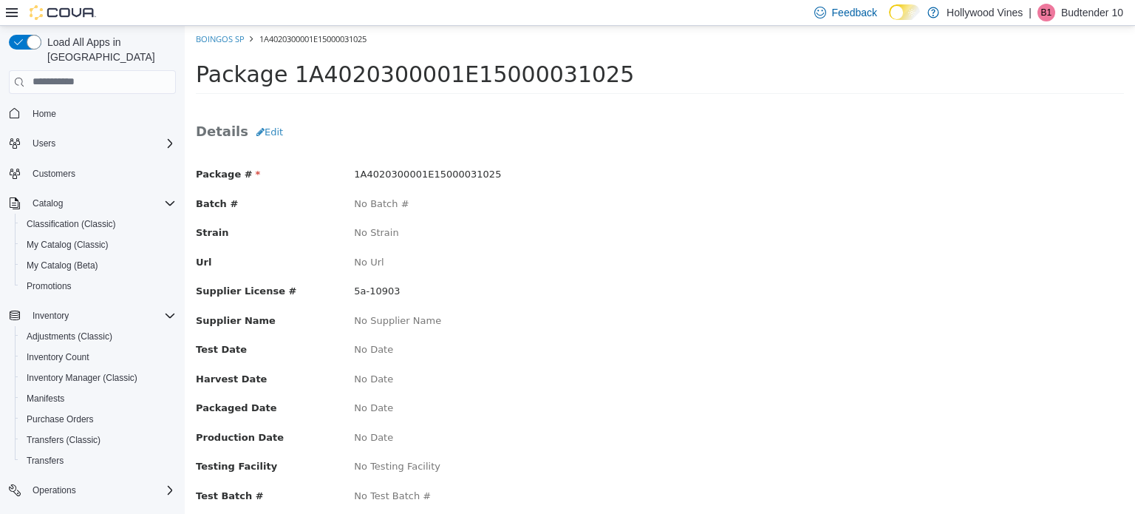
scroll to position [89, 0]
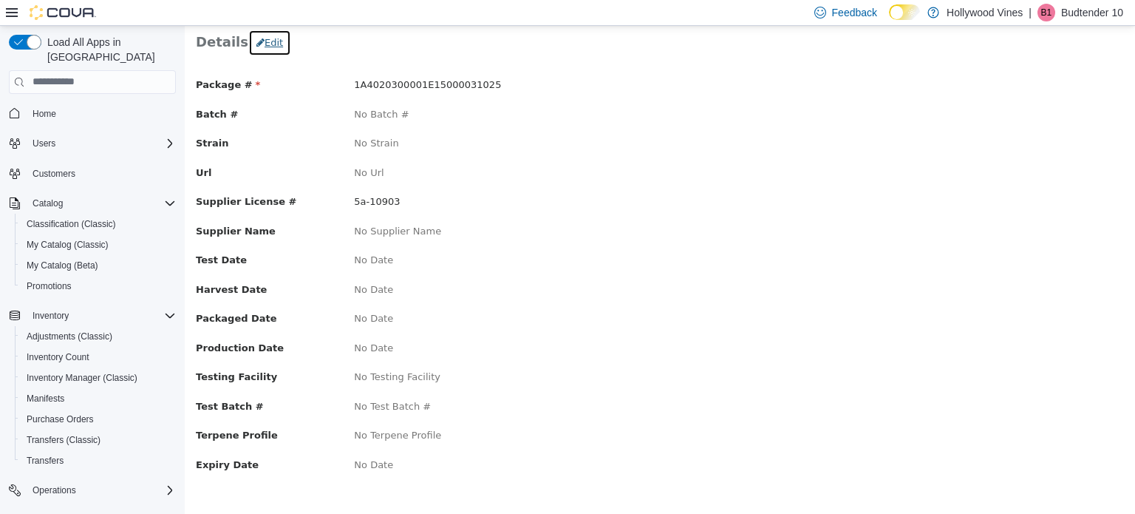
click at [271, 47] on button "Edit" at bounding box center [269, 42] width 43 height 27
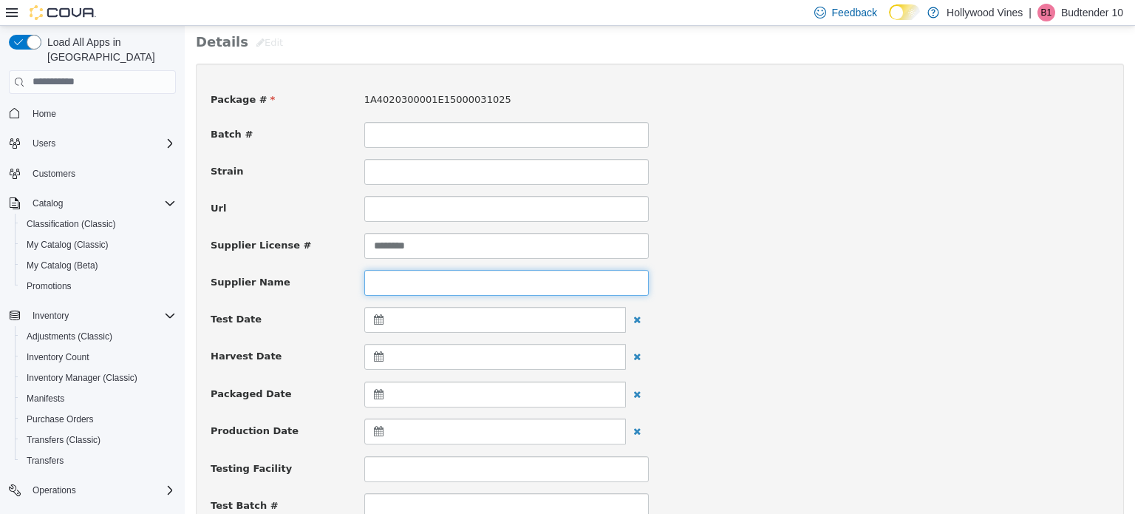
click at [400, 276] on input at bounding box center [506, 282] width 285 height 26
paste input "**********"
type input "**********"
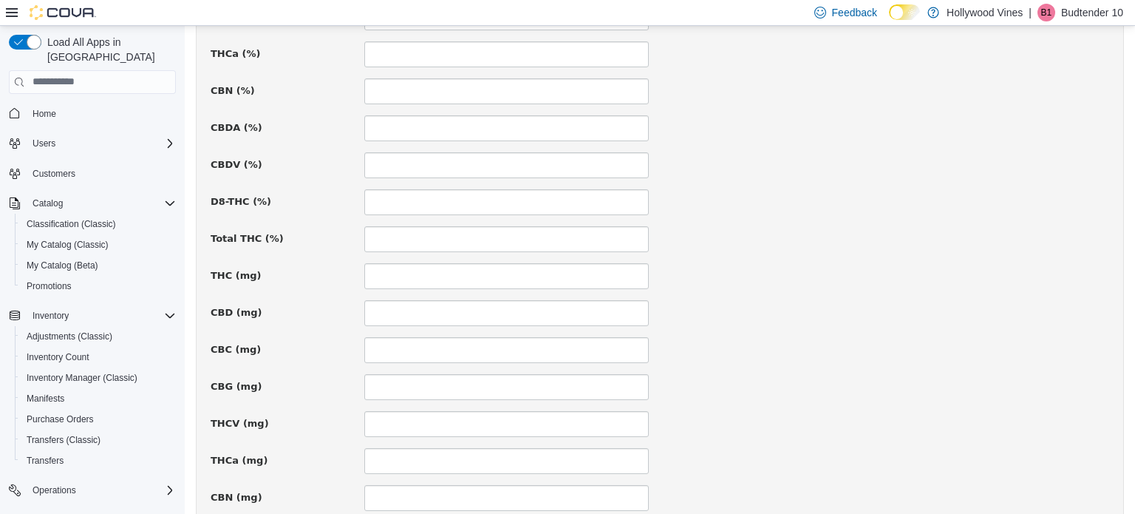
scroll to position [1085, 0]
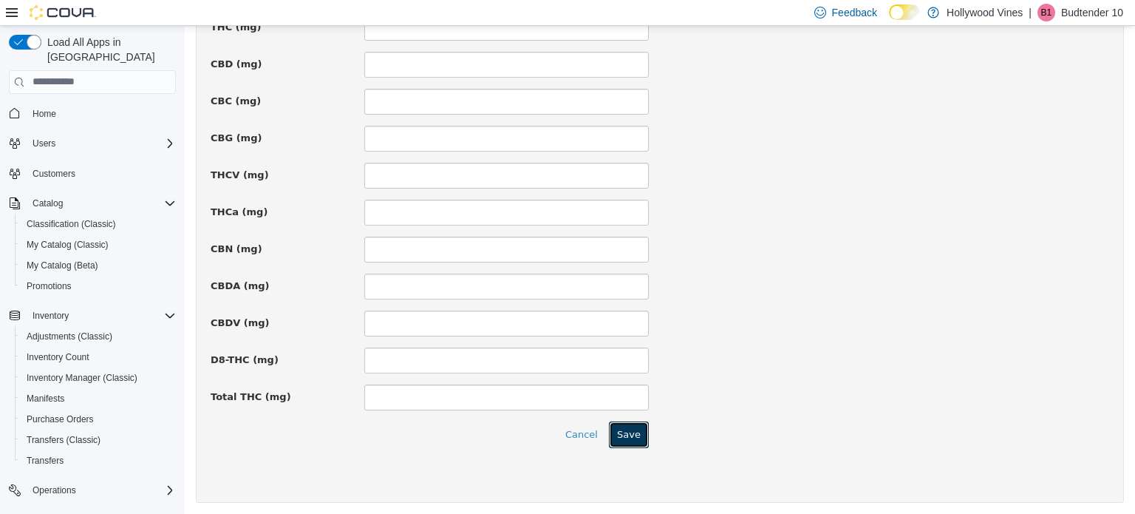
click at [639, 422] on button "Save" at bounding box center [629, 433] width 40 height 27
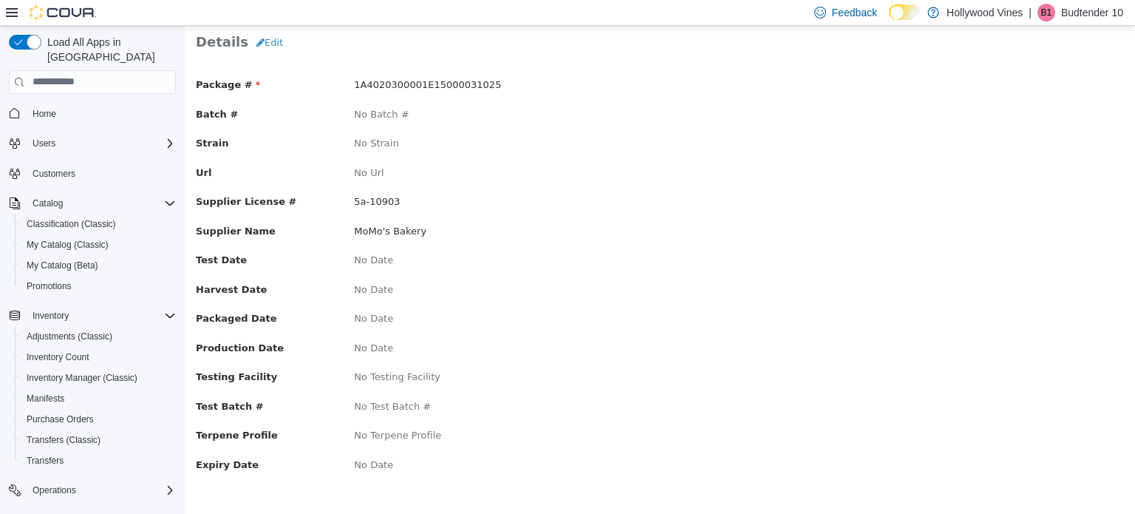
scroll to position [0, 0]
